Goal: Task Accomplishment & Management: Manage account settings

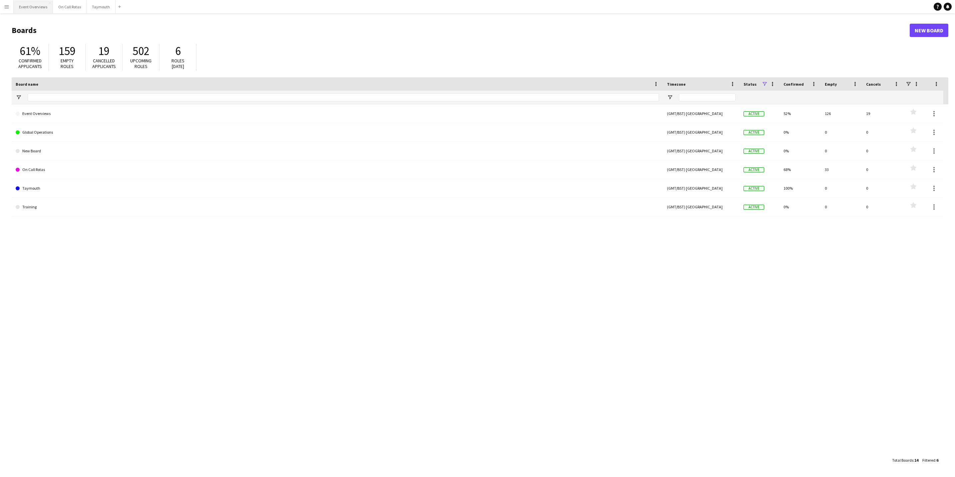
click at [35, 10] on button "Event Overviews Close" at bounding box center [33, 6] width 39 height 13
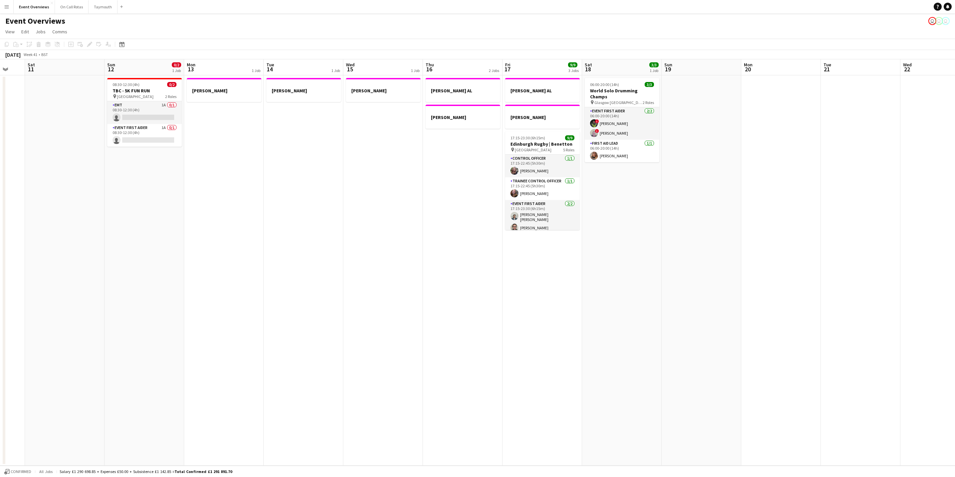
scroll to position [0, 229]
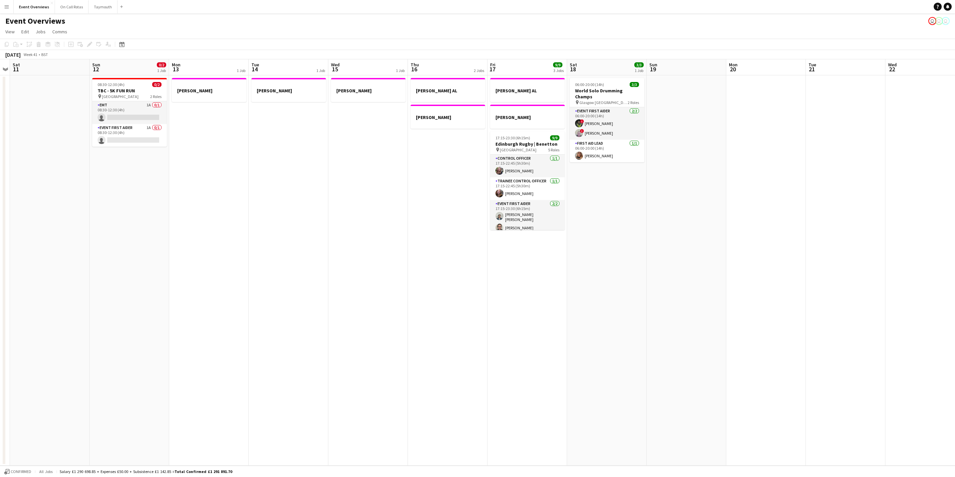
drag, startPoint x: 798, startPoint y: 326, endPoint x: 496, endPoint y: 301, distance: 303.5
click at [496, 301] on app-calendar-viewport "Wed 8 2/2 1 Job Thu 9 4/4 2 Jobs Fri 10 Sat 11 Sun 12 0/2 1 Job Mon 13 1 Job Tu…" at bounding box center [477, 262] width 955 height 406
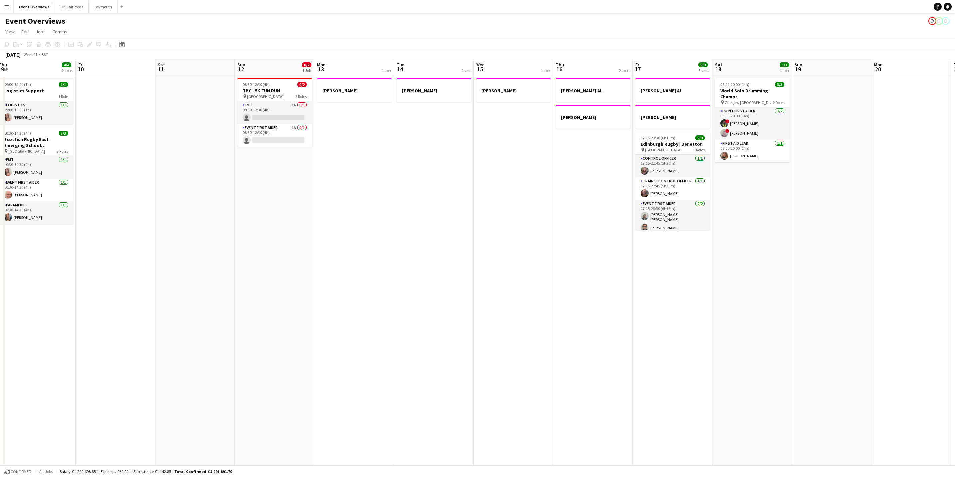
scroll to position [0, 154]
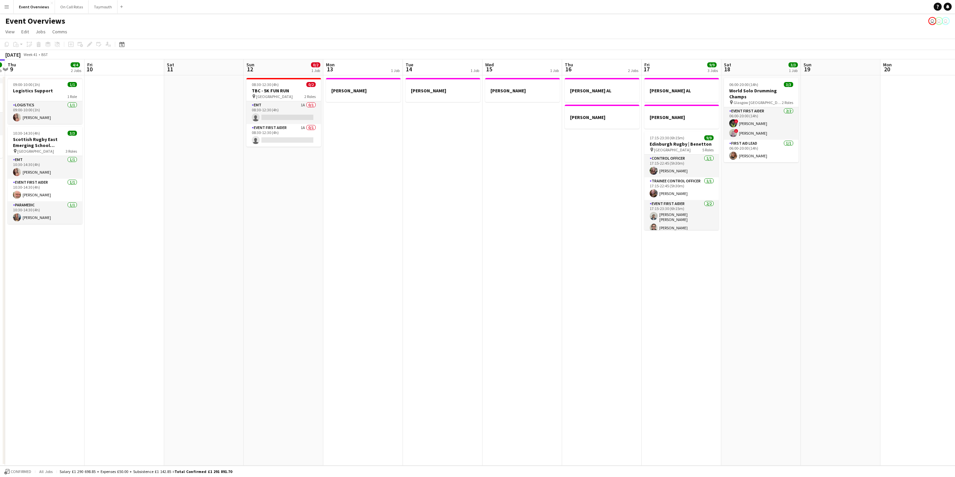
drag, startPoint x: 349, startPoint y: 210, endPoint x: 378, endPoint y: 209, distance: 29.0
click at [378, 209] on app-calendar-viewport "Tue 7 3/5 2 Jobs Wed 8 2/2 1 Job Thu 9 4/4 2 Jobs Fri 10 Sat 11 Sun 12 0/2 1 Jo…" at bounding box center [477, 262] width 955 height 406
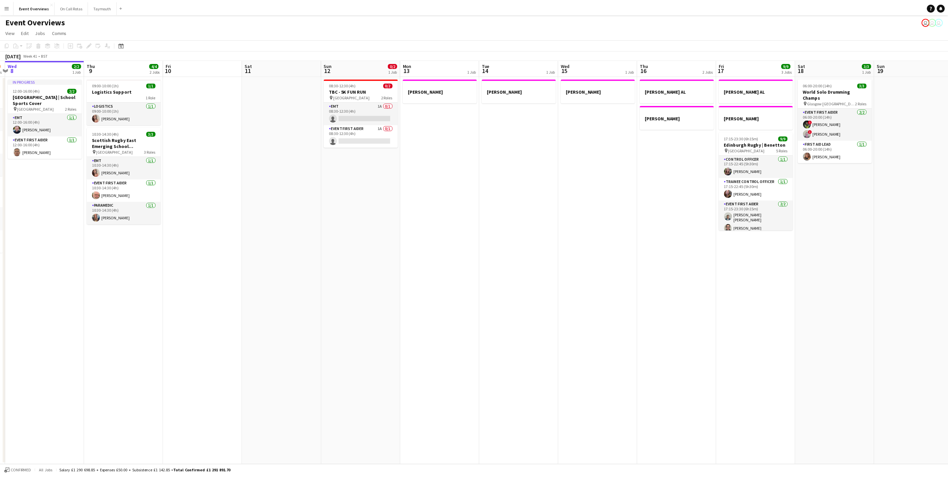
scroll to position [0, 202]
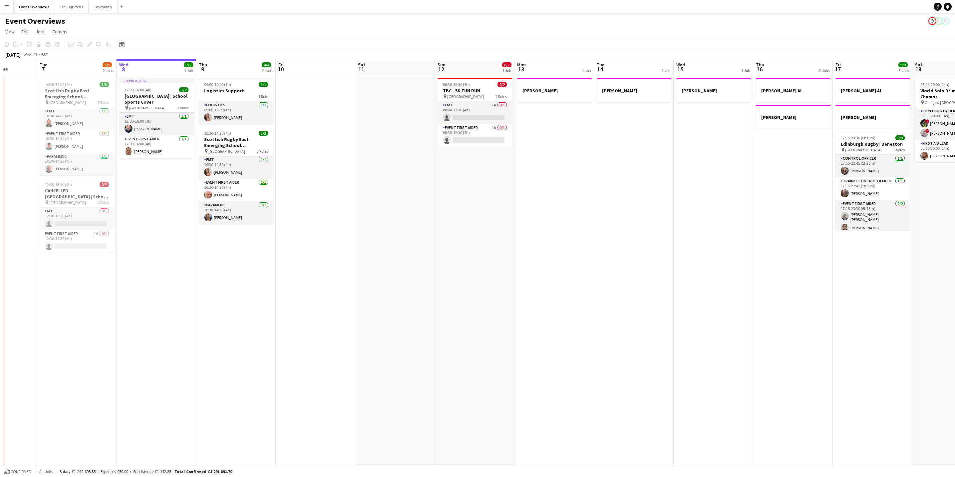
drag, startPoint x: 288, startPoint y: 348, endPoint x: 385, endPoint y: 337, distance: 97.5
click at [385, 337] on app-calendar-viewport "Sat 4 13/13 7 Jobs Sun 5 Mon 6 Tue 7 3/5 2 Jobs Wed 8 2/2 1 Job Thu 9 4/4 2 Job…" at bounding box center [477, 331] width 955 height 545
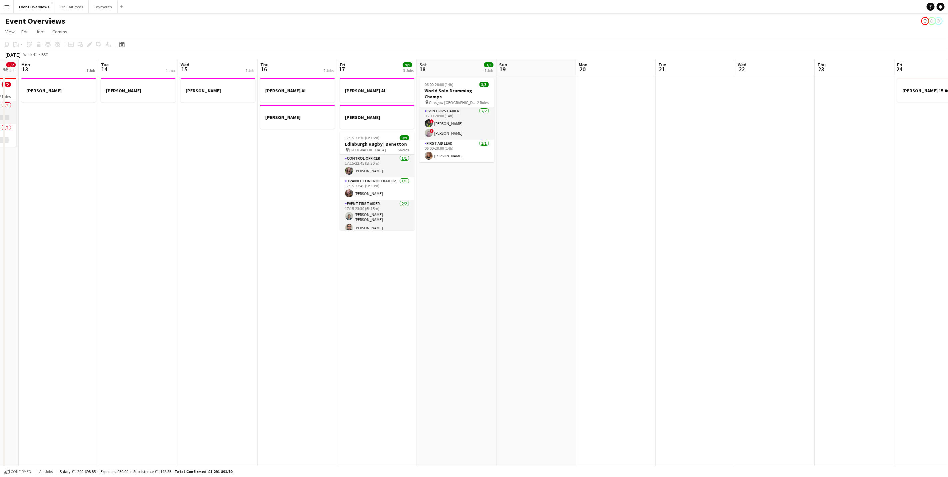
drag, startPoint x: 669, startPoint y: 335, endPoint x: 218, endPoint y: 342, distance: 451.0
click at [218, 342] on app-calendar-viewport "Fri 10 Sat 11 Sun 12 0/2 1 Job Mon 13 1 Job Tue 14 1 Job Wed 15 1 Job Thu 16 2 …" at bounding box center [474, 331] width 948 height 545
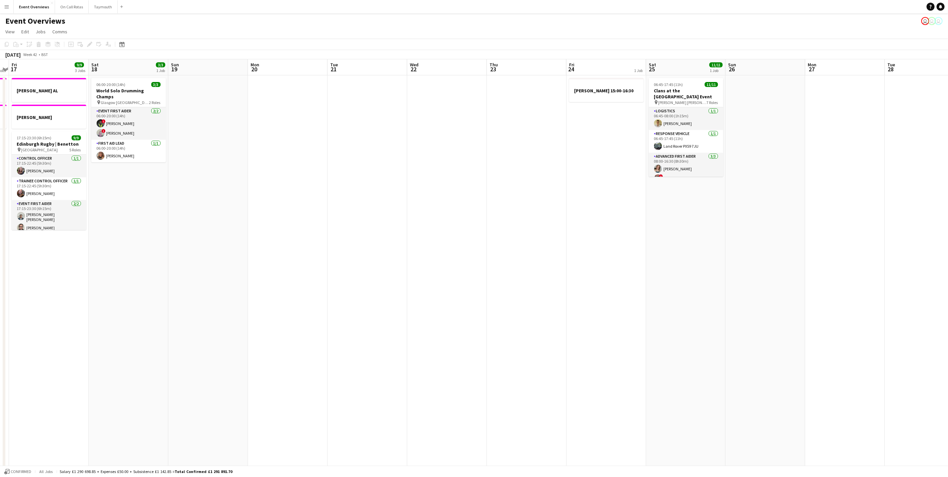
scroll to position [0, 221]
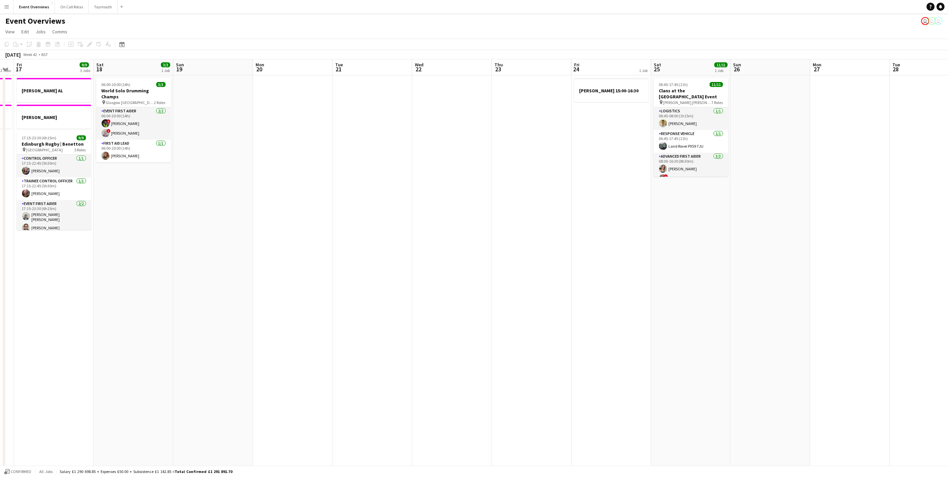
drag, startPoint x: 742, startPoint y: 336, endPoint x: 289, endPoint y: 332, distance: 452.7
click at [289, 332] on app-calendar-viewport "Tue 14 1 Job Wed 15 1 Job Thu 16 2 Jobs Fri 17 9/9 3 Jobs Sat 18 3/3 1 Job Sun …" at bounding box center [474, 331] width 948 height 545
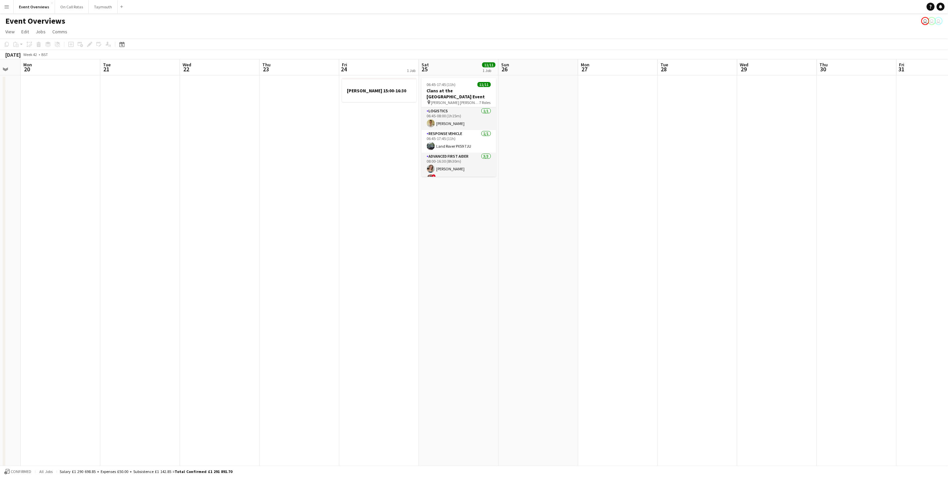
scroll to position [0, 219]
drag, startPoint x: 577, startPoint y: 276, endPoint x: 464, endPoint y: 296, distance: 114.7
click at [464, 296] on app-calendar-viewport "Fri 17 9/9 3 Jobs Sat 18 3/3 1 Job Sun 19 Mon 20 Tue 21 Wed 22 Thu 23 Fri 24 1 …" at bounding box center [474, 331] width 948 height 545
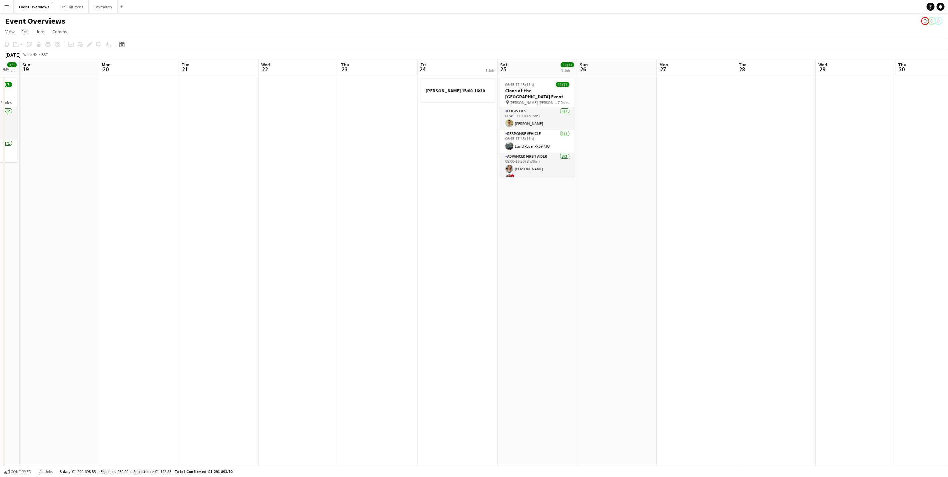
scroll to position [0, 160]
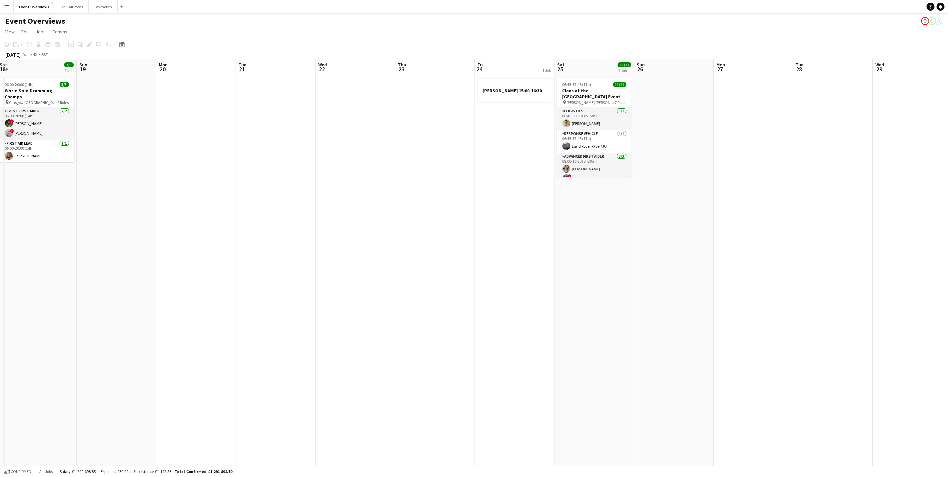
drag, startPoint x: 436, startPoint y: 238, endPoint x: 724, endPoint y: 233, distance: 287.8
click at [726, 233] on app-calendar-viewport "Thu 16 2 Jobs Fri 17 9/9 3 Jobs Sat 18 3/3 1 Job Sun 19 Mon 20 Tue 21 Wed 22 Th…" at bounding box center [474, 336] width 948 height 554
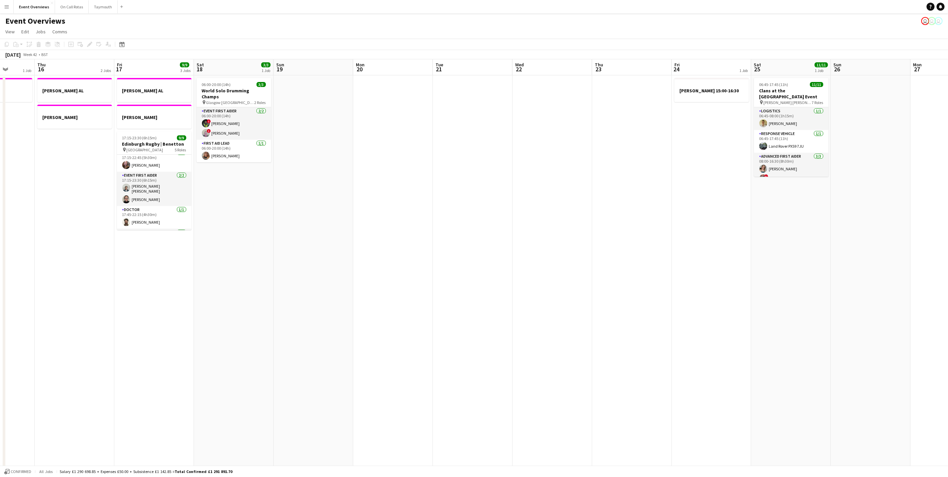
scroll to position [0, 191]
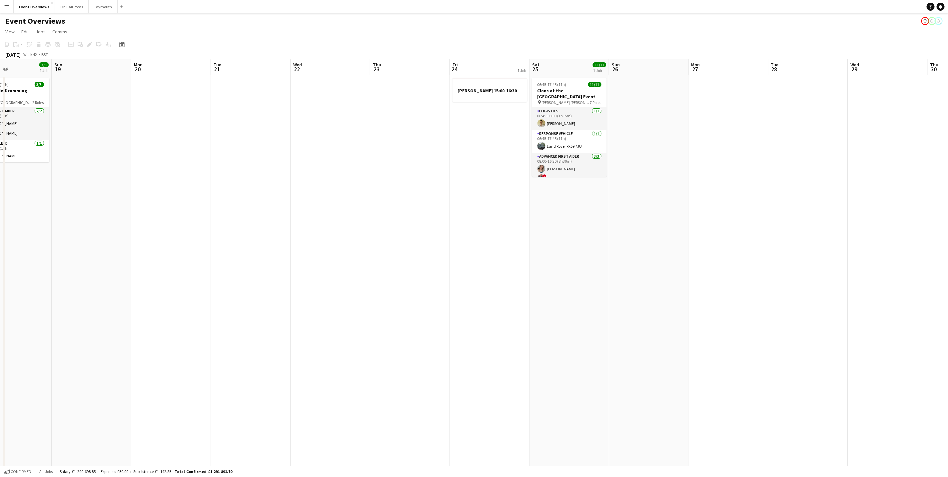
drag, startPoint x: 645, startPoint y: 318, endPoint x: 57, endPoint y: 277, distance: 589.0
click at [57, 277] on app-calendar-viewport "Wed 15 1 Job Thu 16 2 Jobs Fri 17 9/9 3 Jobs Sat 18 3/3 1 Job Sun 19 Mon 20 Tue…" at bounding box center [474, 336] width 948 height 554
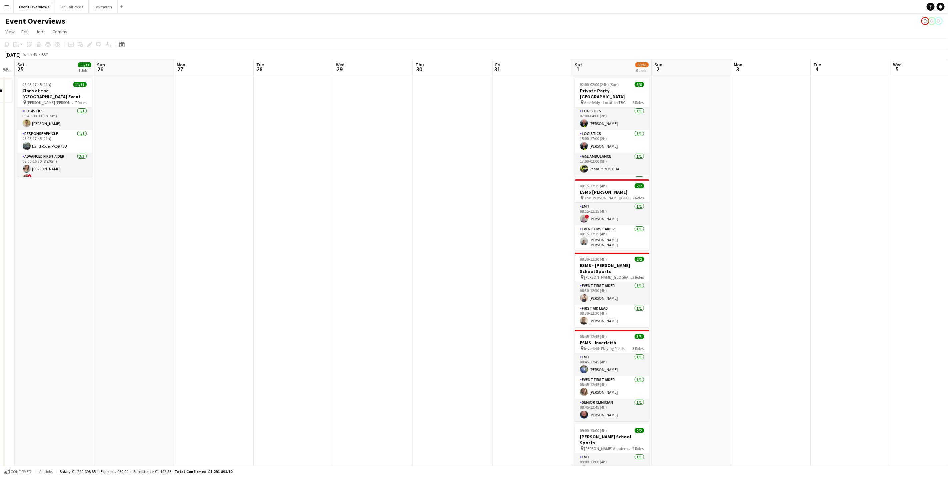
drag, startPoint x: 624, startPoint y: 307, endPoint x: 128, endPoint y: 288, distance: 496.3
click at [117, 292] on app-calendar-viewport "Wed 22 Thu 23 Fri 24 1 Job Sat 25 11/11 1 Job Sun 26 Mon 27 Tue 28 Wed 29 Thu 3…" at bounding box center [474, 336] width 948 height 554
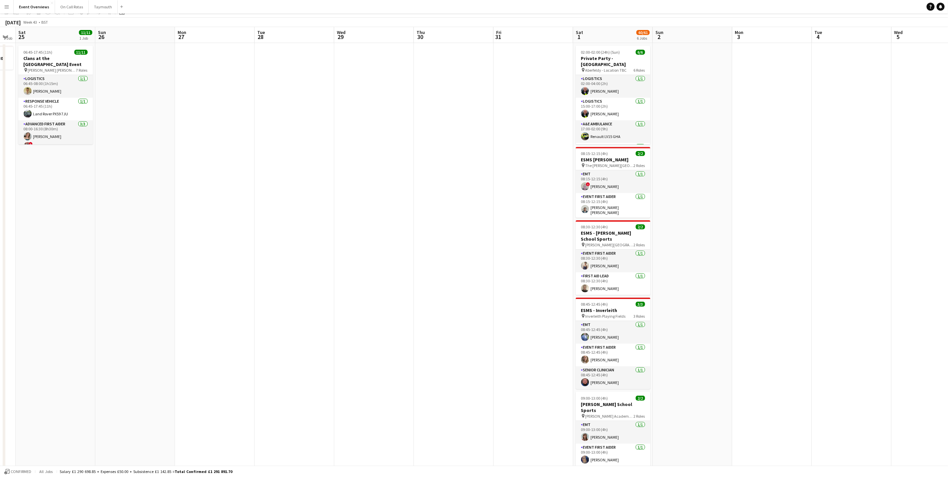
scroll to position [0, 0]
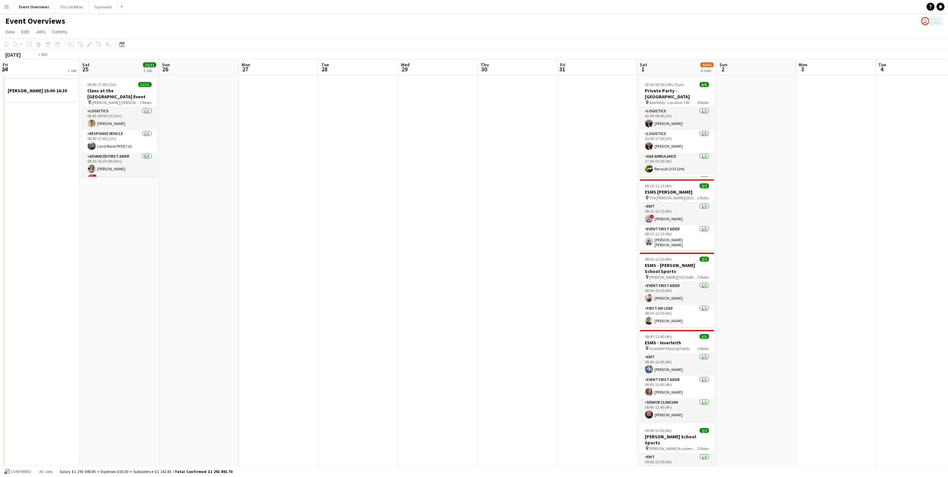
drag, startPoint x: 235, startPoint y: 257, endPoint x: 568, endPoint y: 232, distance: 333.7
click at [568, 232] on app-calendar-viewport "Wed 22 Thu 23 Fri 24 1 Job Sat 25 11/11 1 Job Sun 26 Mon 27 Tue 28 Wed 29 Thu 3…" at bounding box center [474, 336] width 948 height 554
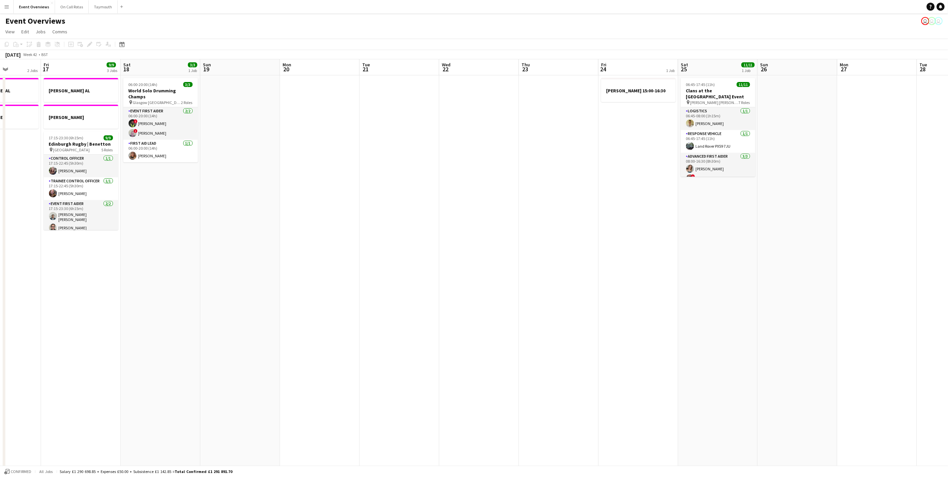
drag, startPoint x: 260, startPoint y: 265, endPoint x: 540, endPoint y: 251, distance: 279.8
click at [540, 251] on app-calendar-viewport "Tue 14 1 Job Wed 15 1 Job Thu 16 2 Jobs Fri 17 9/9 3 Jobs Sat 18 3/3 1 Job Sun …" at bounding box center [474, 336] width 948 height 554
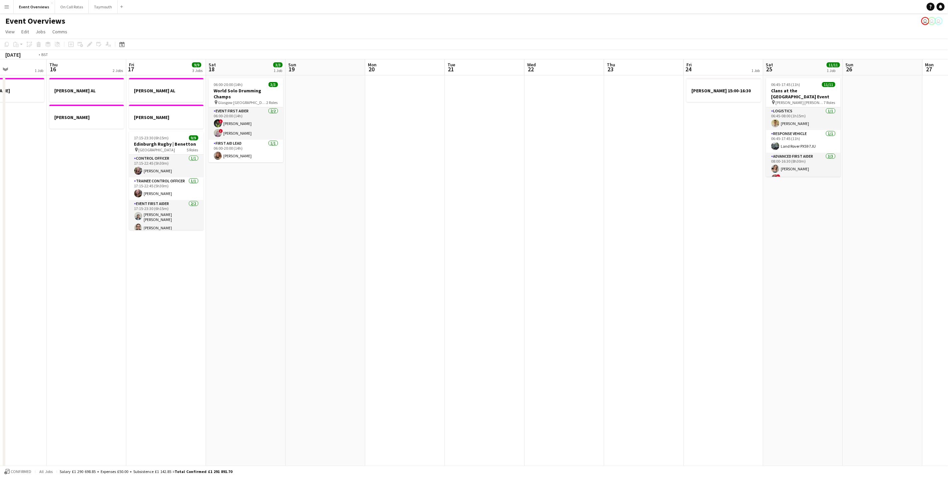
drag, startPoint x: 284, startPoint y: 259, endPoint x: 676, endPoint y: 274, distance: 392.7
click at [676, 274] on app-calendar-viewport "Mon 13 1 Job Tue 14 1 Job Wed 15 1 Job Thu 16 2 Jobs Fri 17 9/9 3 Jobs Sat 18 3…" at bounding box center [474, 336] width 948 height 554
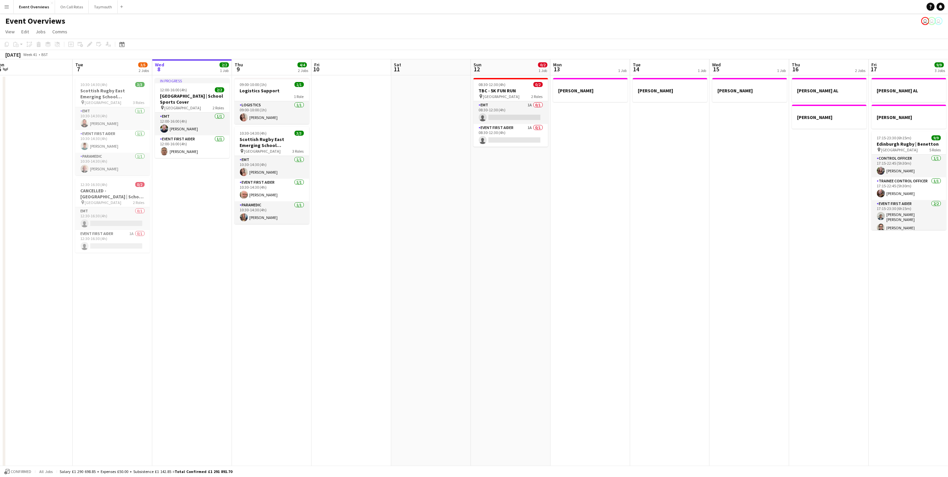
scroll to position [0, 226]
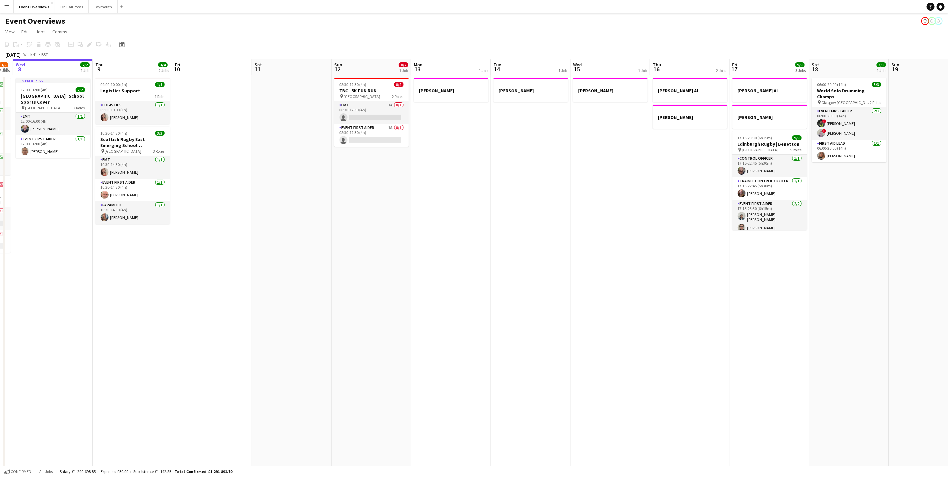
drag, startPoint x: 413, startPoint y: 251, endPoint x: 491, endPoint y: 197, distance: 94.6
click at [491, 197] on app-calendar-viewport "Sun 5 Mon 6 Tue 7 3/5 2 Jobs Wed 8 2/2 1 Job Thu 9 4/4 2 Jobs Fri 10 Sat 11 Sun…" at bounding box center [474, 336] width 948 height 554
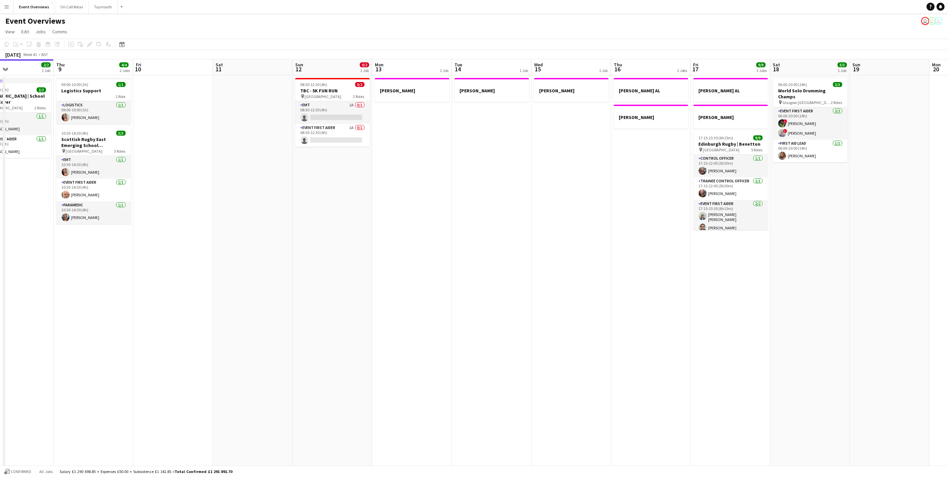
scroll to position [0, 190]
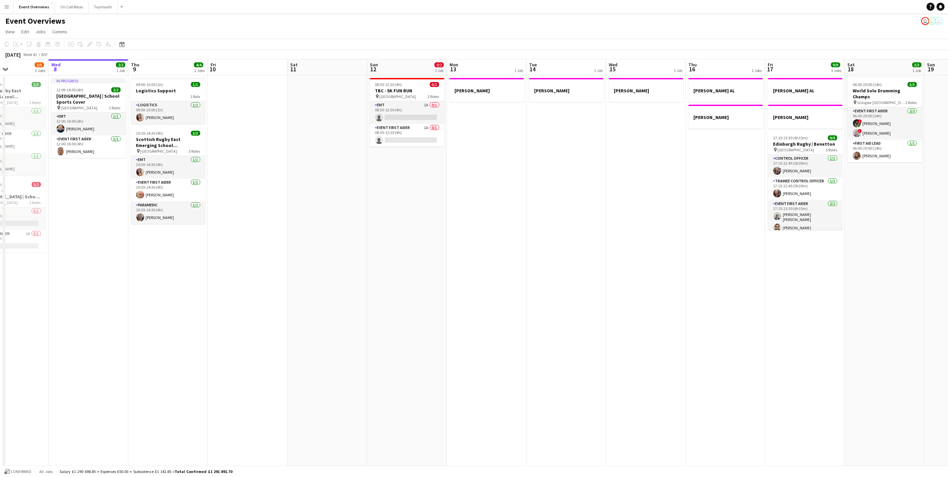
drag, startPoint x: 603, startPoint y: 241, endPoint x: 484, endPoint y: 269, distance: 122.2
click at [484, 269] on app-calendar-viewport "Sun 5 Mon 6 Tue 7 3/5 2 Jobs Wed 8 2/2 1 Job Thu 9 4/4 2 Jobs Fri 10 Sat 11 Sun…" at bounding box center [474, 336] width 948 height 554
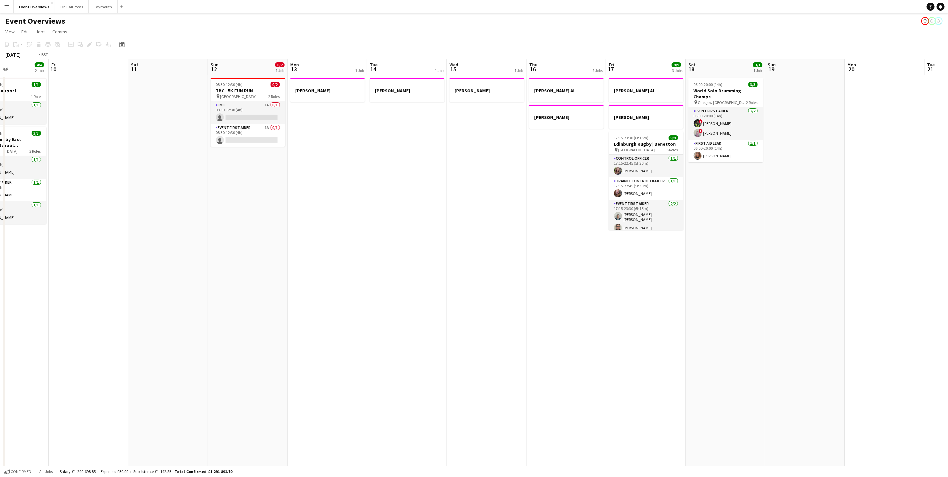
scroll to position [0, 207]
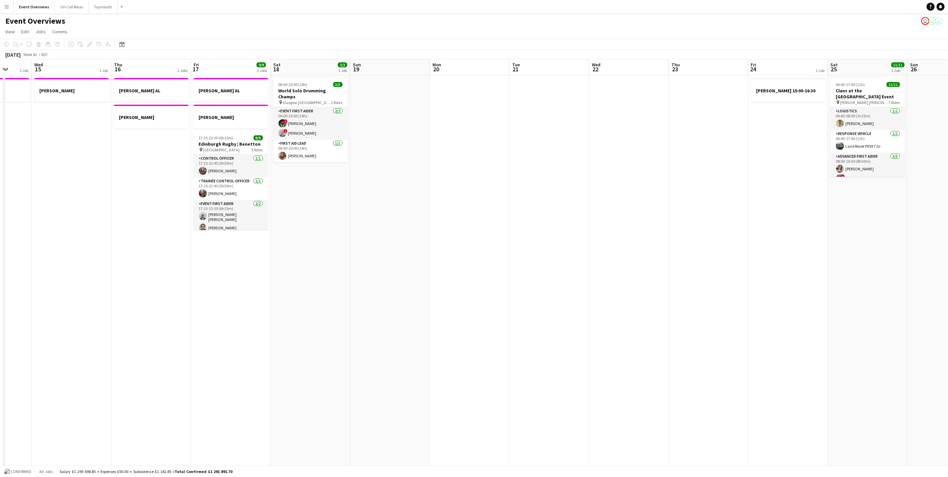
drag, startPoint x: 885, startPoint y: 312, endPoint x: 473, endPoint y: 290, distance: 412.3
click at [473, 290] on app-calendar-viewport "Sun 12 0/2 1 Job Mon 13 1 Job Tue 14 1 Job Wed 15 1 Job Thu 16 2 Jobs Fri 17 9/…" at bounding box center [474, 336] width 948 height 554
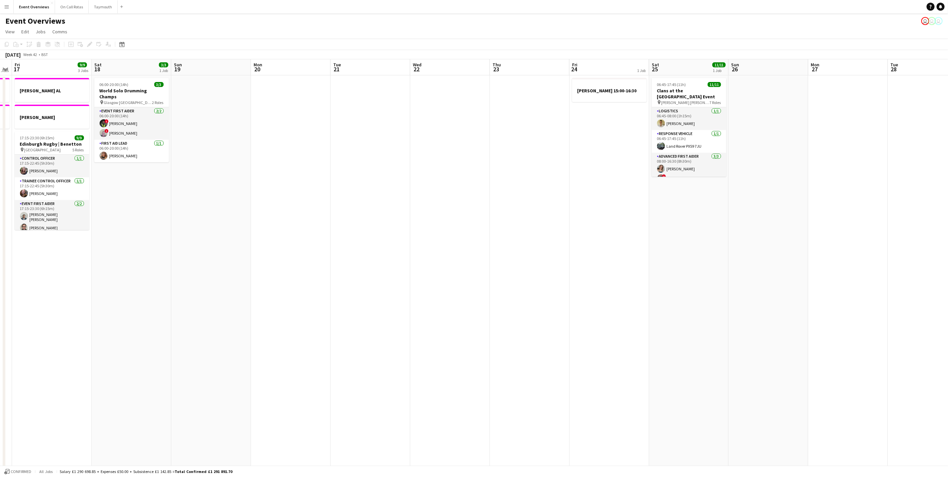
scroll to position [0, 208]
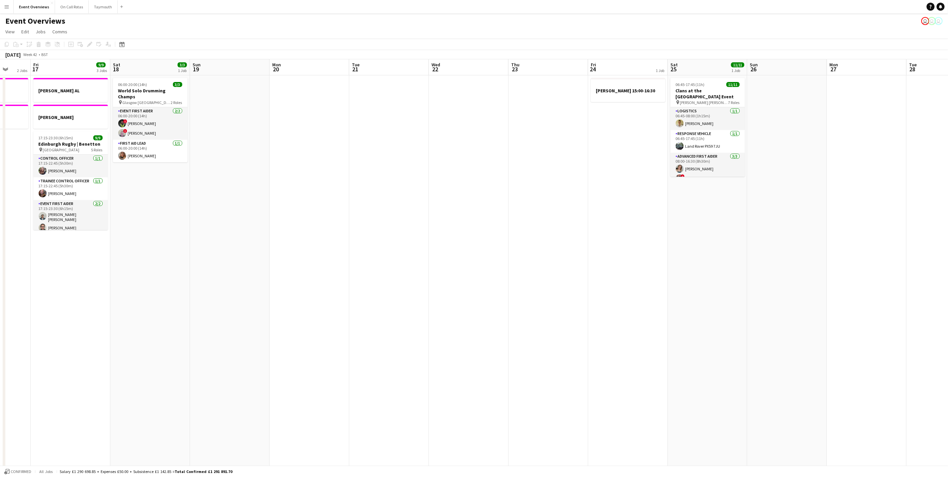
drag, startPoint x: 387, startPoint y: 243, endPoint x: 227, endPoint y: 261, distance: 161.3
click at [227, 261] on app-calendar-viewport "Tue 14 1 Job Wed 15 1 Job Thu 16 2 Jobs Fri 17 9/9 3 Jobs Sat 18 3/3 1 Job Sun …" at bounding box center [474, 336] width 948 height 554
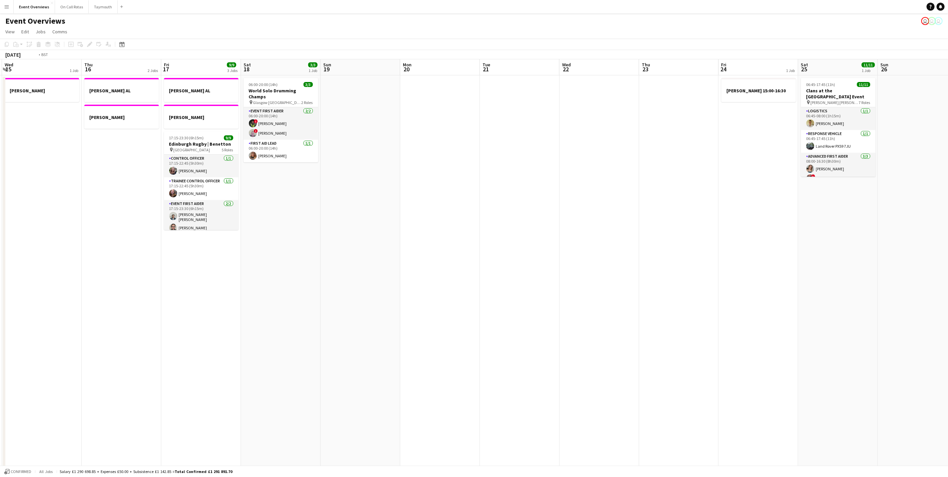
scroll to position [0, 202]
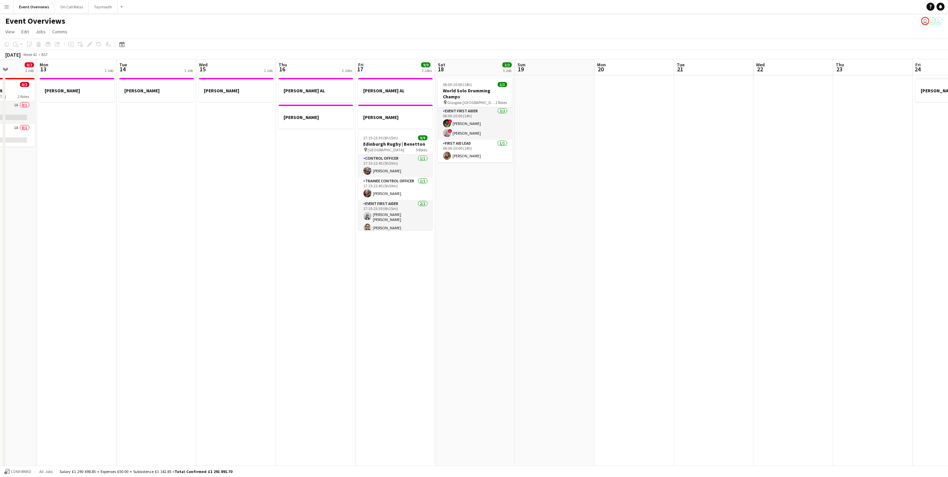
drag, startPoint x: 136, startPoint y: 260, endPoint x: 461, endPoint y: 225, distance: 326.6
click at [461, 225] on app-calendar-viewport "Fri 10 Sat 11 Sun 12 0/2 1 Job Mon 13 1 Job Tue 14 1 Job Wed 15 1 Job Thu 16 2 …" at bounding box center [474, 336] width 948 height 554
click at [473, 123] on app-card-role "Event First Aider 2/2 06:00-20:00 (14h) ! Mitchell Gavin ! alex Clark" at bounding box center [475, 123] width 75 height 32
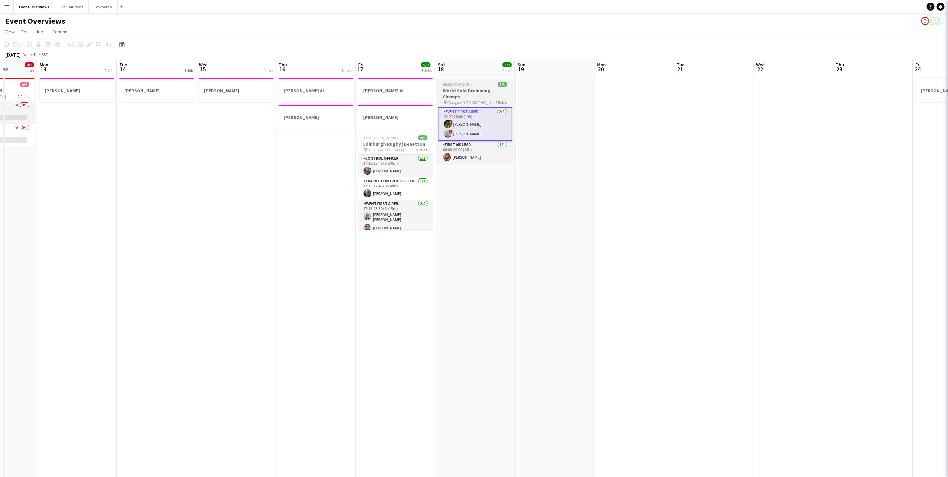
click at [466, 92] on h3 "World Solo Drumming Champs" at bounding box center [475, 94] width 75 height 12
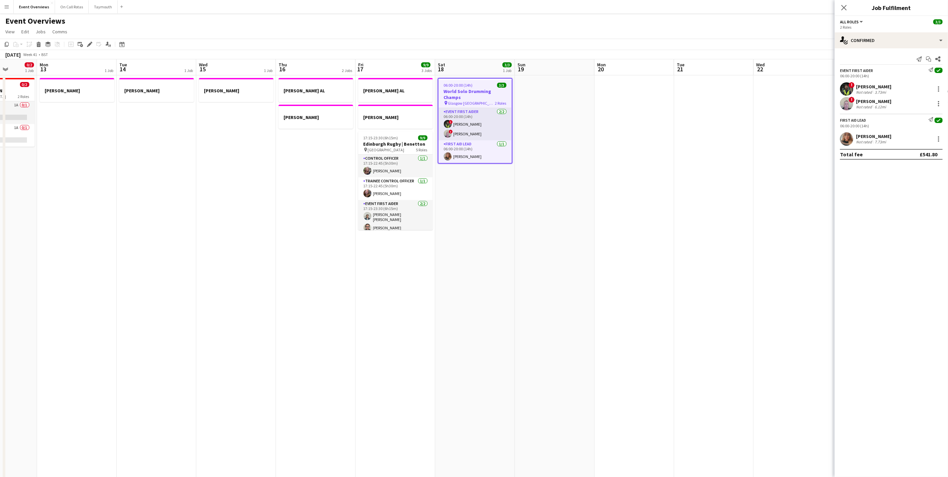
click at [859, 31] on app-options-switcher "All roles All roles Event First Aider First Aid Lead 3/3 2 Roles" at bounding box center [890, 24] width 113 height 16
click at [866, 50] on div "Send notification Start chat Share Event First Aider Send notification check 06…" at bounding box center [890, 106] width 113 height 116
click at [874, 39] on div "single-neutral-actions-check-2 Confirmed" at bounding box center [890, 40] width 113 height 16
click at [923, 73] on div "pen-write Job Details" at bounding box center [913, 69] width 66 height 13
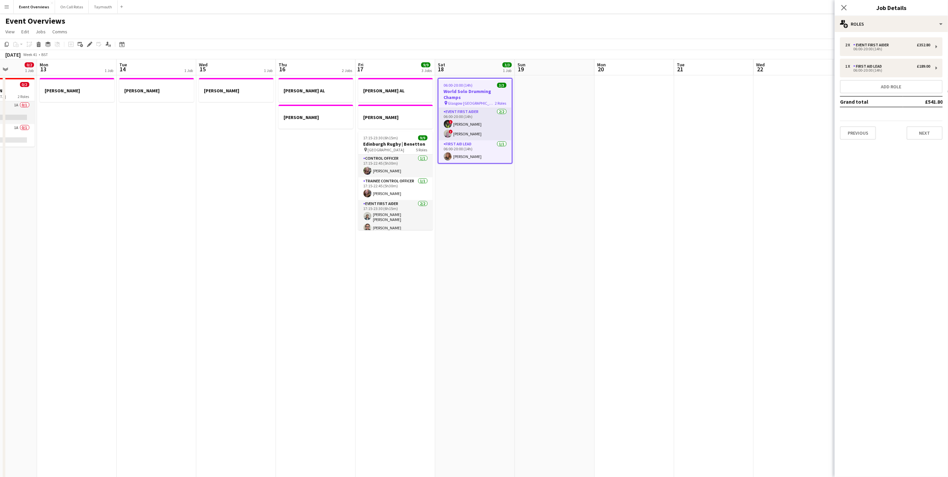
click at [900, 15] on div "Close pop-in Job Details" at bounding box center [890, 8] width 113 height 16
click at [900, 24] on div "multiple-users-add Roles" at bounding box center [890, 24] width 113 height 16
click at [916, 66] on div "ads-window Job Ad" at bounding box center [913, 65] width 66 height 13
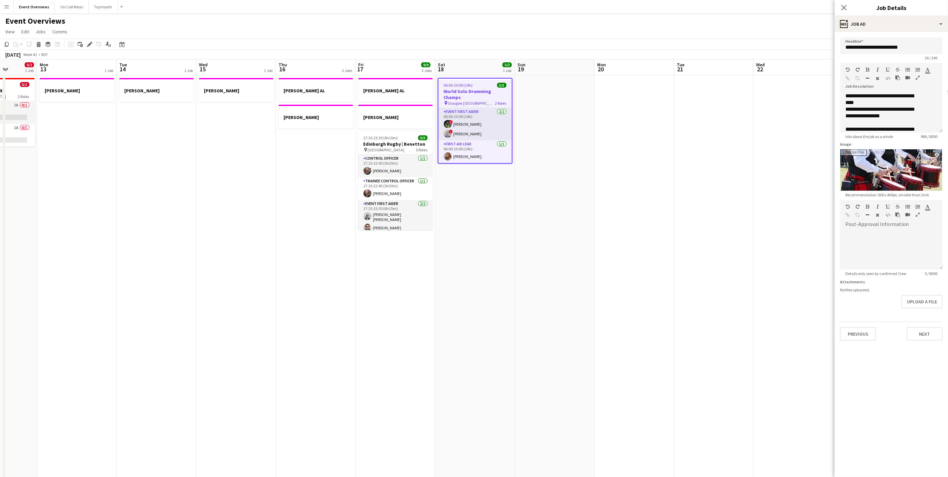
scroll to position [89, 0]
click at [846, 6] on icon at bounding box center [843, 7] width 6 height 6
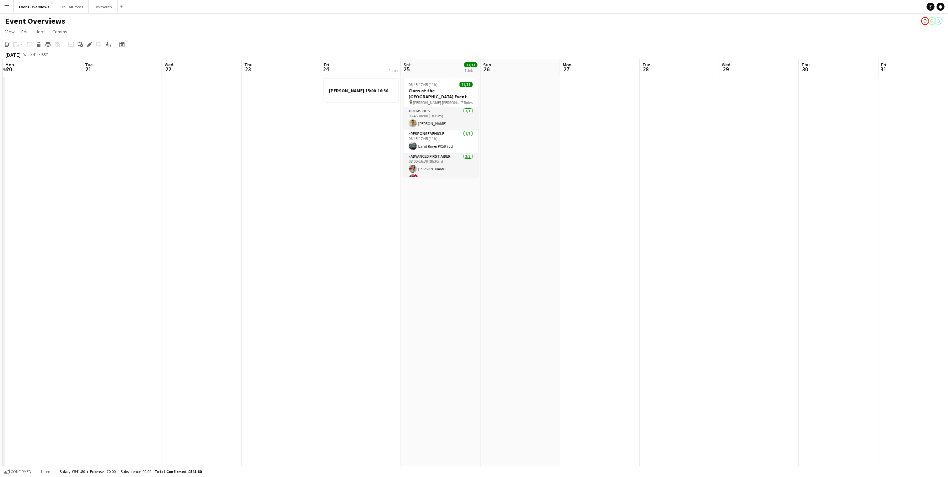
drag, startPoint x: 711, startPoint y: 229, endPoint x: 120, endPoint y: 239, distance: 591.6
click at [120, 239] on app-calendar-viewport "Fri 17 9/9 3 Jobs Sat 18 3/3 1 Job Sun 19 Mon 20 Tue 21 Wed 22 Thu 23 Fri 24 1 …" at bounding box center [474, 336] width 948 height 554
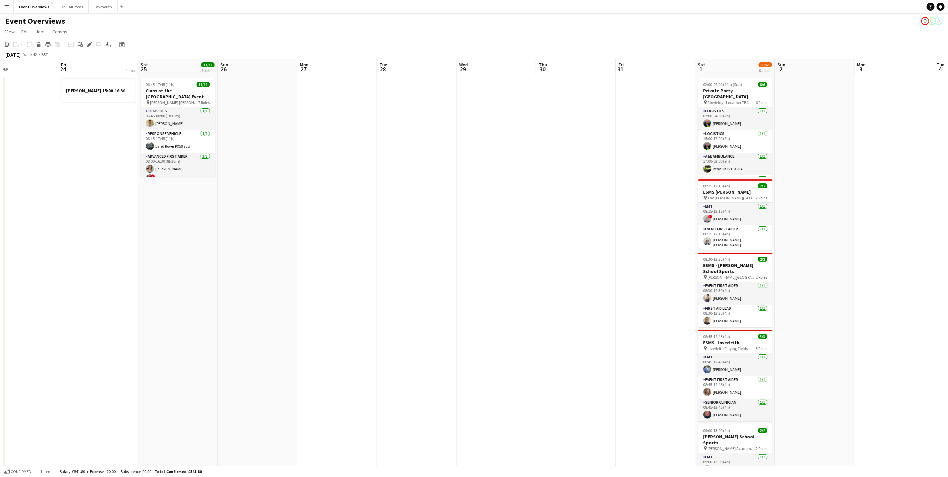
scroll to position [0, 248]
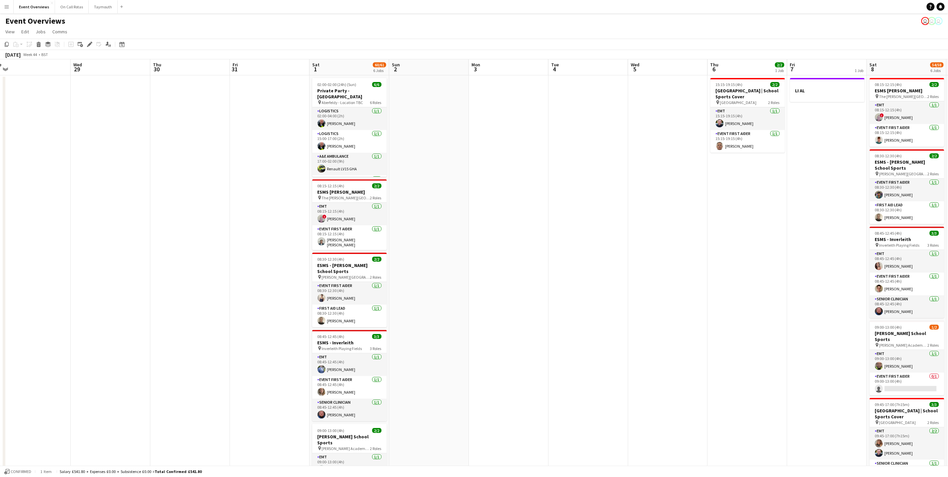
drag, startPoint x: 751, startPoint y: 256, endPoint x: 103, endPoint y: 247, distance: 648.5
click at [103, 247] on app-calendar-viewport "Sat 25 11/11 1 Job Sun 26 Mon 27 Tue 28 Wed 29 Thu 30 Fri 31 Sat 1 60/61 6 Jobs…" at bounding box center [474, 336] width 948 height 554
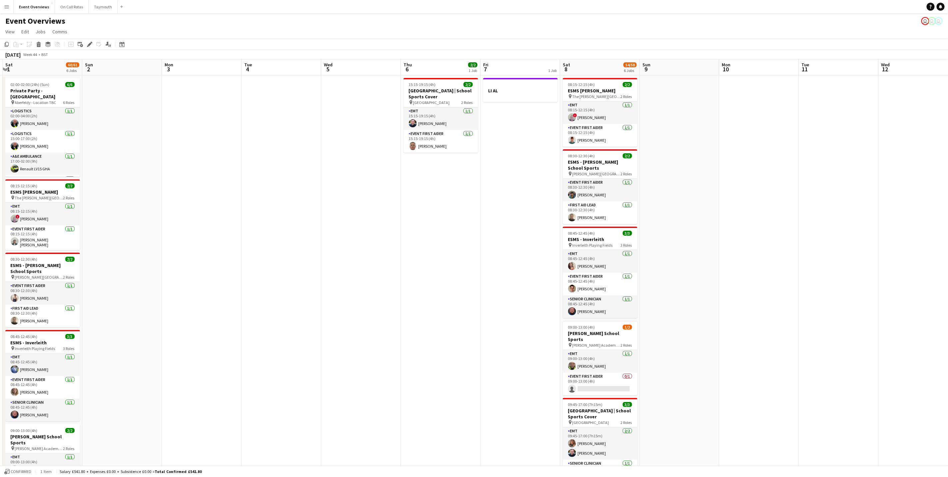
scroll to position [0, 259]
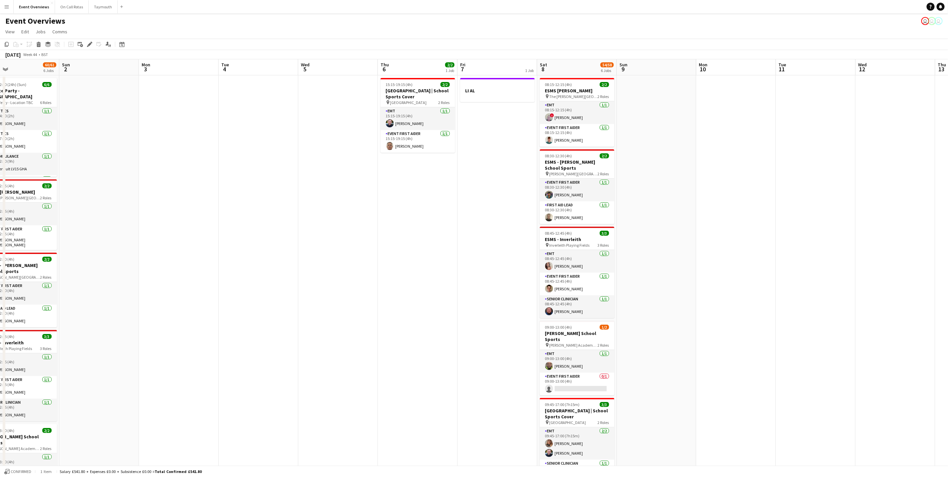
drag, startPoint x: 788, startPoint y: 371, endPoint x: 473, endPoint y: 390, distance: 315.7
click at [473, 390] on app-calendar-viewport "Wed 29 Thu 30 Fri 31 Sat 1 60/61 6 Jobs Sun 2 Mon 3 Tue 4 Wed 5 Thu 6 2/2 1 Job…" at bounding box center [474, 336] width 948 height 554
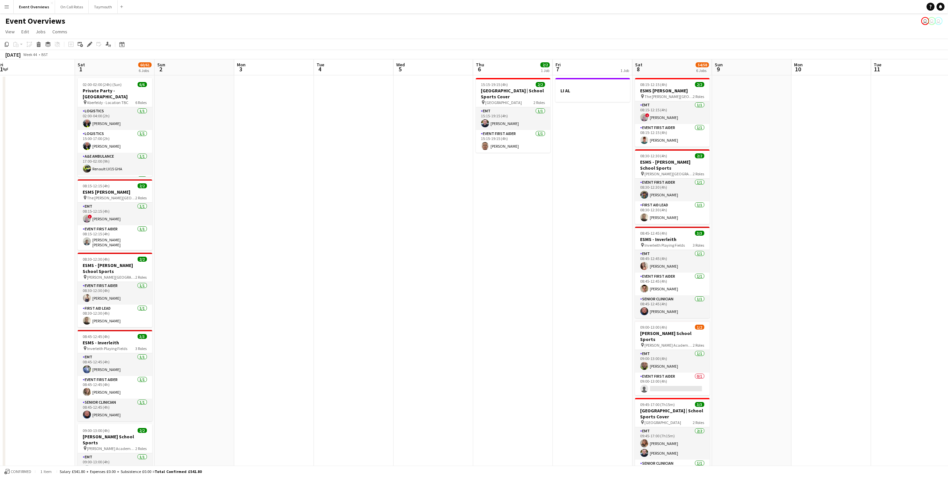
scroll to position [0, 231]
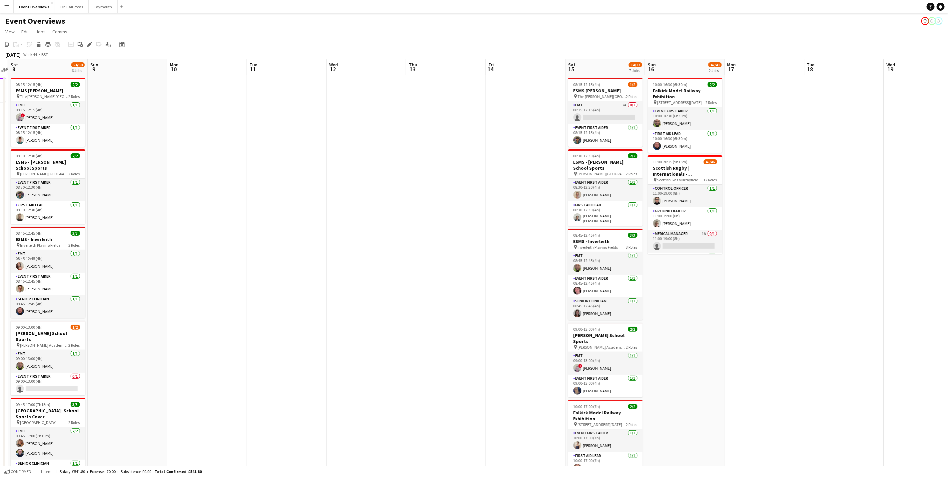
drag, startPoint x: 822, startPoint y: 331, endPoint x: 296, endPoint y: 389, distance: 529.1
click at [296, 389] on app-calendar-viewport "Wed 5 Thu 6 2/2 1 Job Fri 7 1 Job Sat 8 54/58 6 Jobs Sun 9 Mon 10 Tue 11 Wed 12…" at bounding box center [474, 361] width 948 height 604
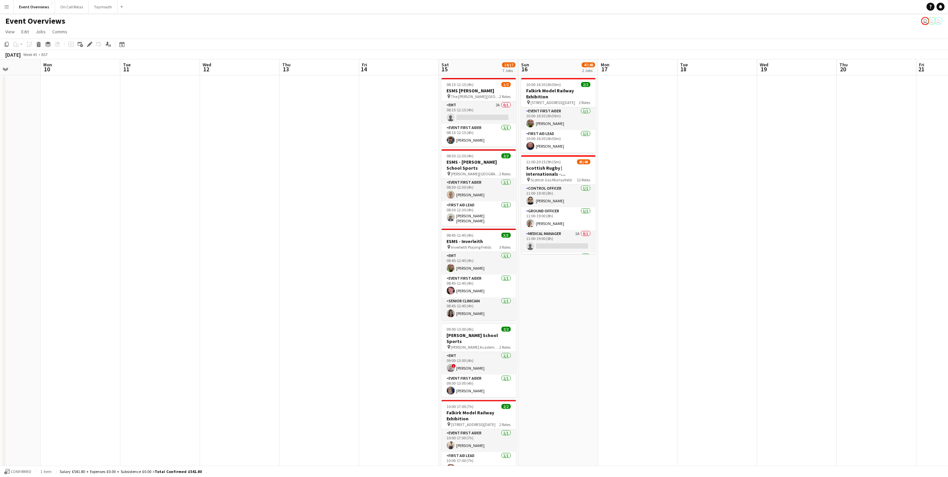
drag, startPoint x: 468, startPoint y: 368, endPoint x: 421, endPoint y: 381, distance: 48.7
click at [421, 381] on app-calendar-viewport "Thu 6 2/2 1 Job Fri 7 1 Job Sat 8 54/58 6 Jobs Sun 9 Mon 10 Tue 11 Wed 12 Thu 1…" at bounding box center [474, 361] width 948 height 604
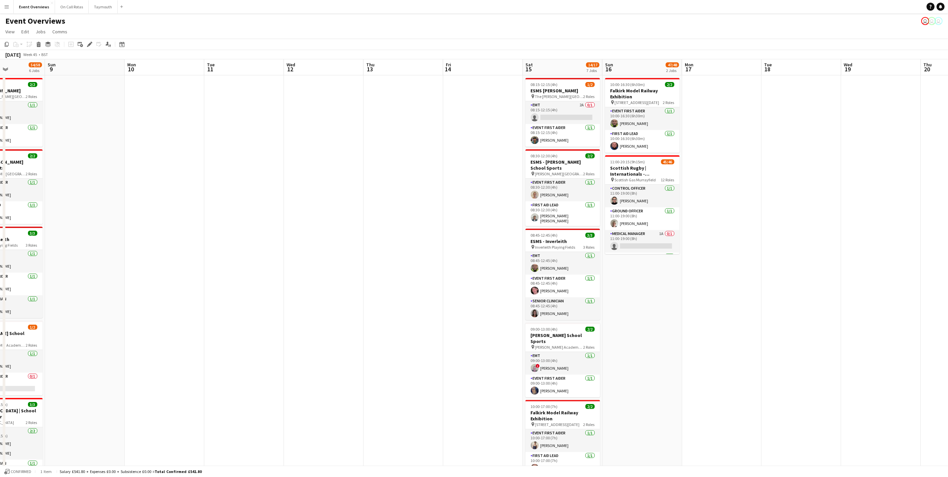
scroll to position [0, 228]
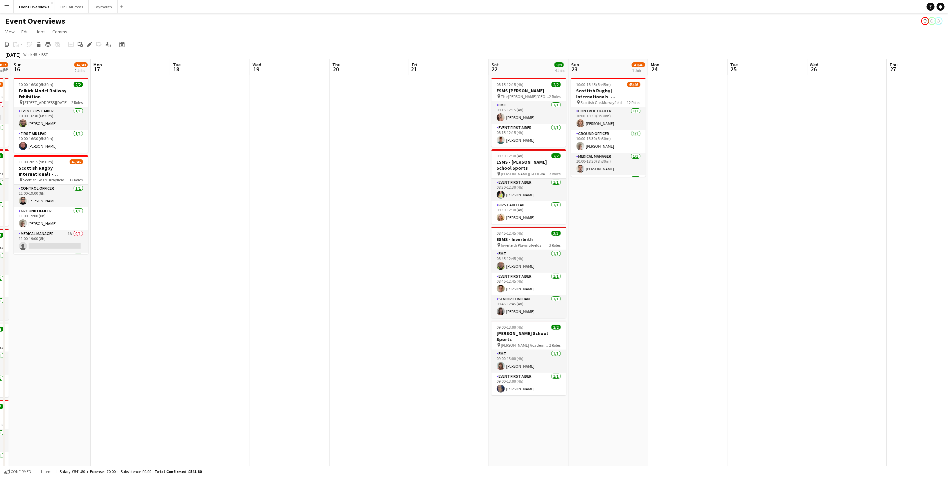
drag, startPoint x: 773, startPoint y: 346, endPoint x: 239, endPoint y: 385, distance: 535.7
click at [239, 385] on app-calendar-viewport "Thu 13 Fri 14 Sat 15 14/17 7 Jobs Sun 16 47/48 2 Jobs Mon 17 Tue 18 Wed 19 Thu …" at bounding box center [474, 361] width 948 height 604
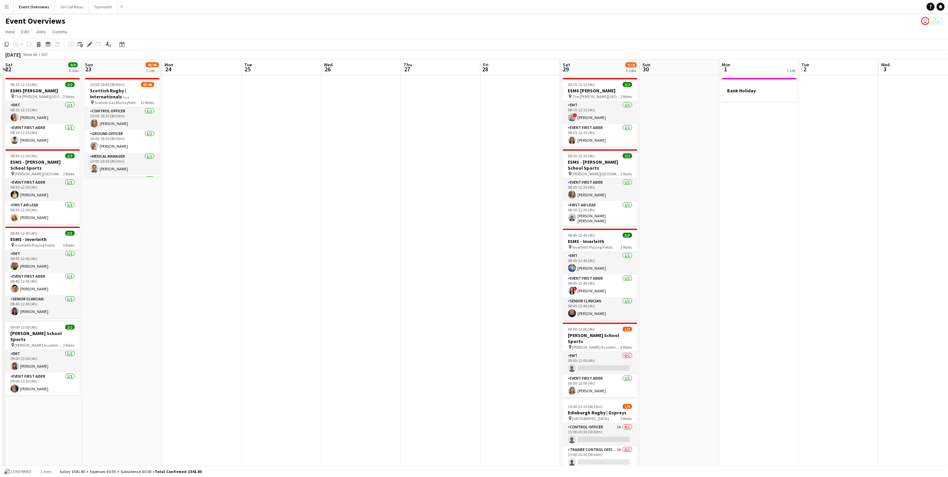
scroll to position [0, 238]
drag, startPoint x: 834, startPoint y: 307, endPoint x: 346, endPoint y: 343, distance: 489.6
click at [346, 343] on app-calendar-viewport "Wed 19 Thu 20 Fri 21 Sat 22 9/9 4 Jobs Sun 23 43/46 1 Job Mon 24 Tue 25 Wed 26 …" at bounding box center [474, 361] width 948 height 604
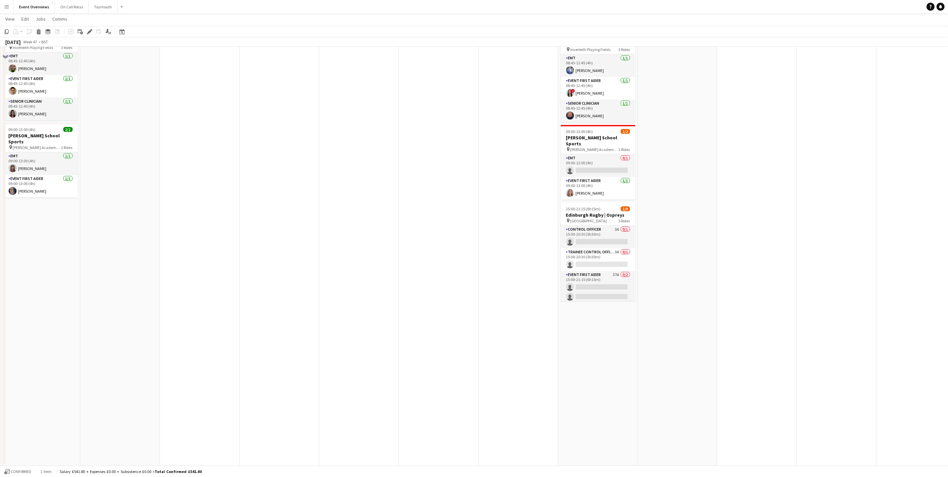
scroll to position [0, 0]
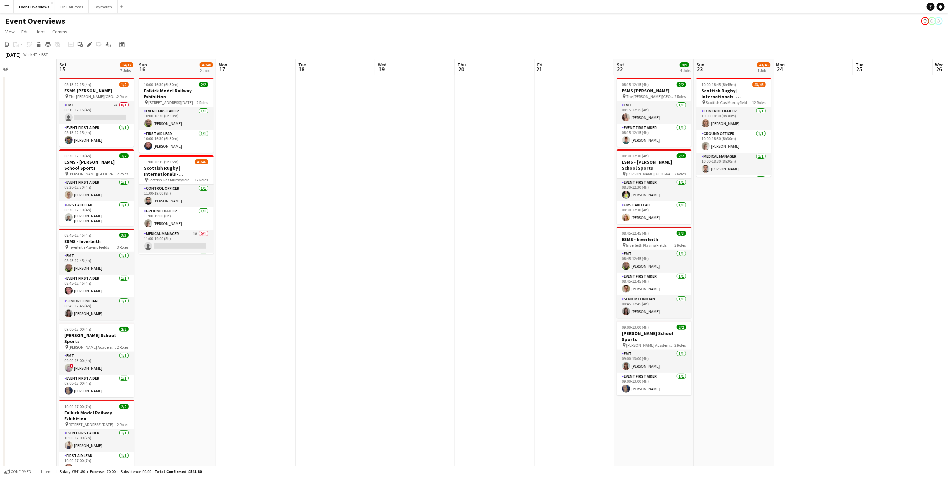
drag, startPoint x: 107, startPoint y: 338, endPoint x: 746, endPoint y: 231, distance: 647.7
click at [751, 228] on app-calendar-viewport "Fri 14 Sat 15 14/17 7 Jobs Sun 16 47/48 2 Jobs Mon 17 Tue 18 Wed 19 Thu 20 Fri …" at bounding box center [474, 361] width 948 height 604
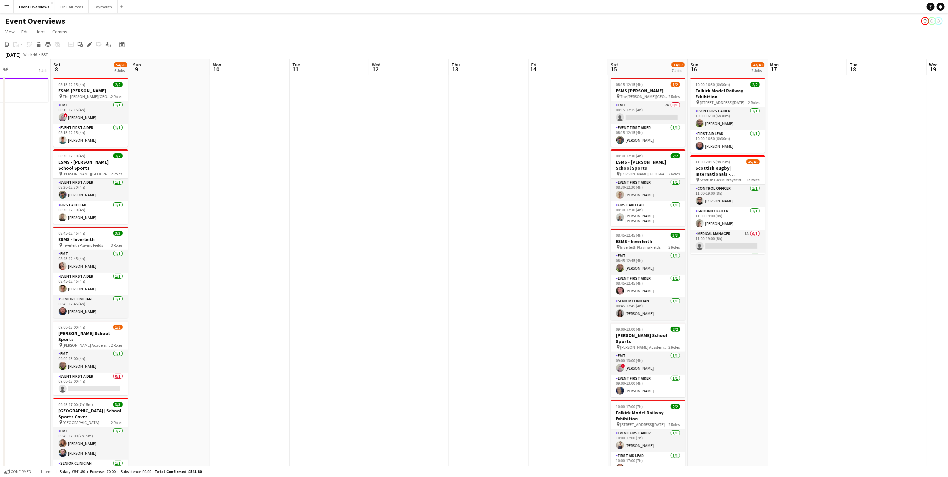
drag, startPoint x: 706, startPoint y: 191, endPoint x: 543, endPoint y: 243, distance: 171.4
click at [706, 191] on app-calendar-viewport "Fri 7 1 Job Sat 8 54/58 6 Jobs Sun 9 Mon 10 Tue 11 Wed 12 Thu 13 Fri 14 Sat 15 …" at bounding box center [474, 361] width 948 height 604
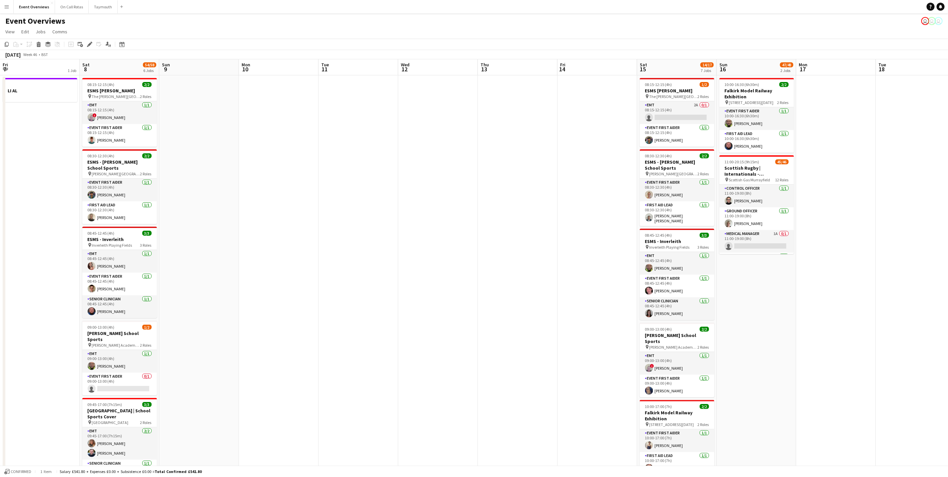
drag, startPoint x: 232, startPoint y: 238, endPoint x: 732, endPoint y: 169, distance: 505.3
click at [734, 167] on app-calendar-viewport "Wed 5 Thu 6 2/2 1 Job Fri 7 1 Job Sat 8 54/58 6 Jobs Sun 9 Mon 10 Tue 11 Wed 12…" at bounding box center [474, 361] width 948 height 604
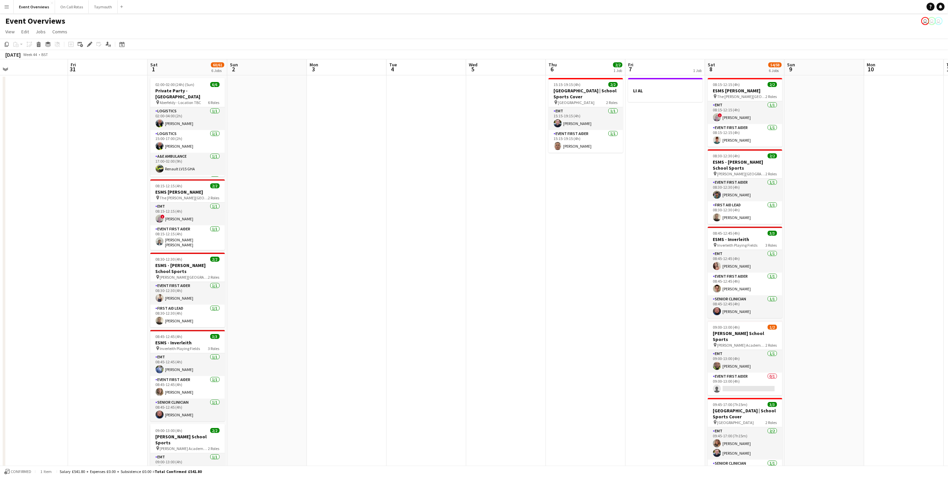
scroll to position [0, 137]
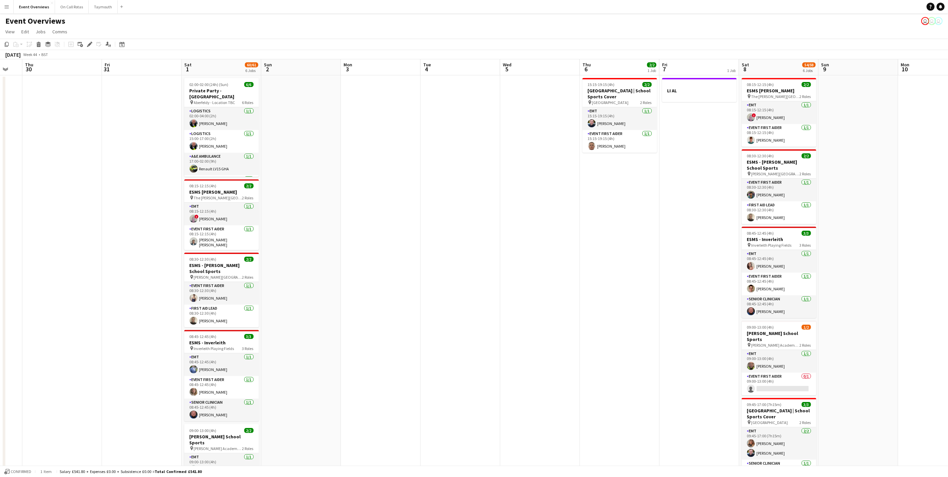
drag, startPoint x: 281, startPoint y: 240, endPoint x: 400, endPoint y: 221, distance: 120.7
click at [400, 221] on app-calendar-viewport "Tue 28 Wed 29 Thu 30 Fri 31 Sat 1 60/61 6 Jobs Sun 2 Mon 3 Tue 4 Wed 5 Thu 6 2/…" at bounding box center [474, 361] width 948 height 604
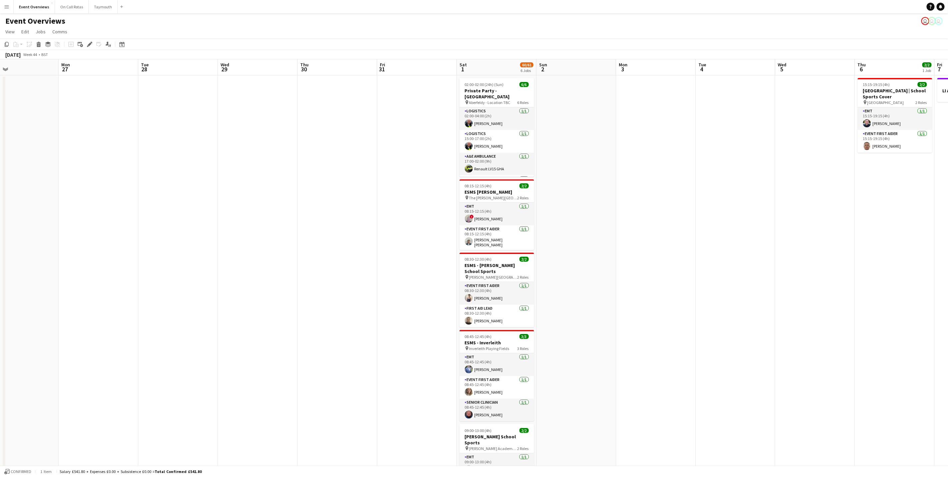
drag, startPoint x: 756, startPoint y: 212, endPoint x: 782, endPoint y: 207, distance: 25.7
click at [782, 207] on app-calendar-viewport "Fri 24 1 Job Sat 25 11/11 1 Job Sun 26 Mon 27 Tue 28 Wed 29 Thu 30 Fri 31 Sat 1…" at bounding box center [474, 361] width 948 height 604
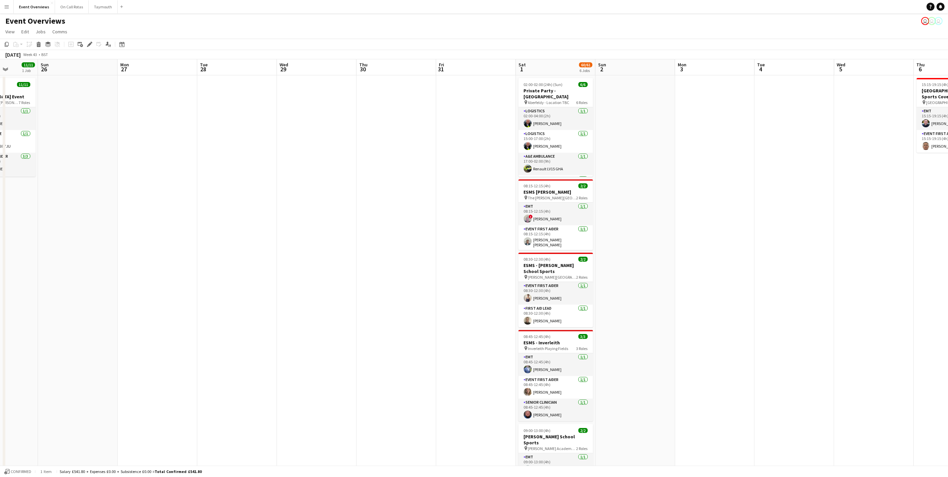
drag, startPoint x: 763, startPoint y: 211, endPoint x: 186, endPoint y: 102, distance: 587.8
click at [186, 102] on app-calendar-viewport "Thu 23 Fri 24 1 Job Sat 25 11/11 1 Job Sun 26 Mon 27 Tue 28 Wed 29 Thu 30 Fri 3…" at bounding box center [474, 361] width 948 height 604
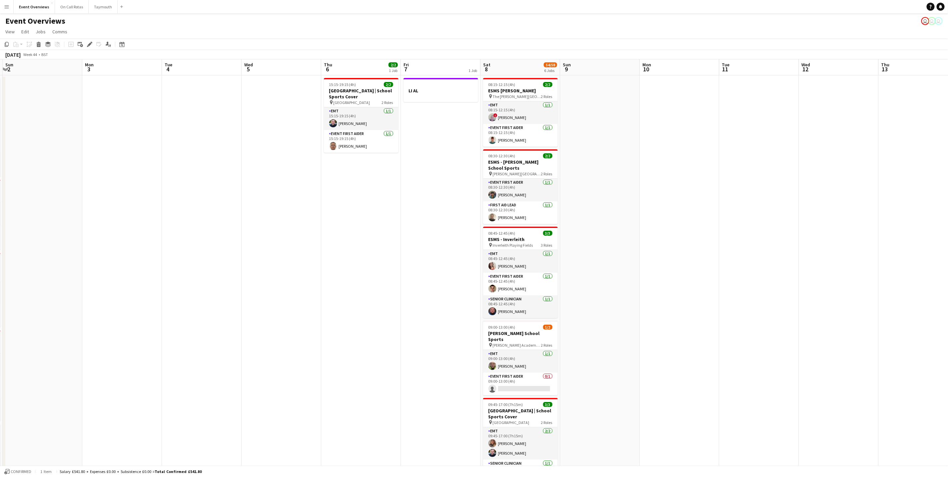
drag, startPoint x: 419, startPoint y: 169, endPoint x: 161, endPoint y: 109, distance: 264.6
click at [157, 109] on app-calendar-viewport "Thu 30 Fri 31 Sat 1 60/61 6 Jobs Sun 2 Mon 3 Tue 4 Wed 5 Thu 6 2/2 1 Job Fri 7 …" at bounding box center [474, 361] width 948 height 604
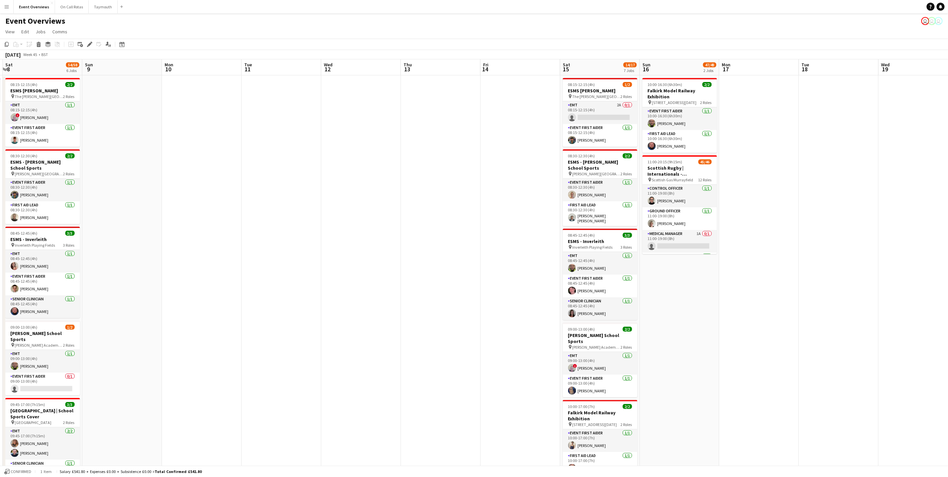
scroll to position [0, 226]
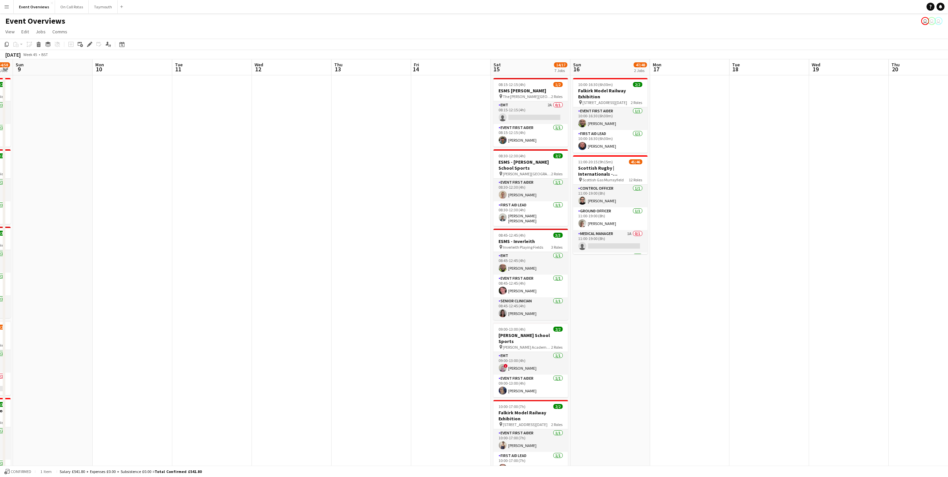
drag, startPoint x: 292, startPoint y: 168, endPoint x: 830, endPoint y: 185, distance: 538.5
click at [830, 185] on app-calendar-viewport "Thu 6 2/2 1 Job Fri 7 1 Job Sat 8 54/58 6 Jobs Sun 9 Mon 10 Tue 11 Wed 12 Thu 1…" at bounding box center [474, 361] width 948 height 604
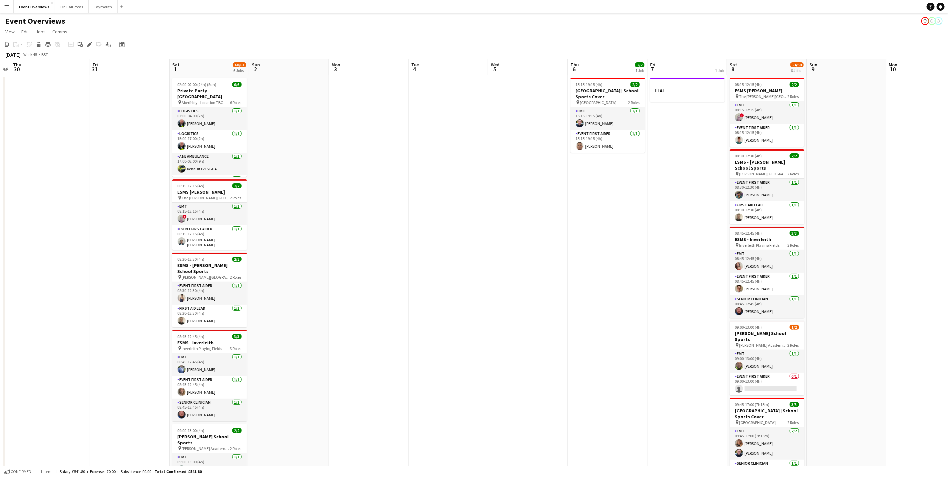
drag, startPoint x: 420, startPoint y: 188, endPoint x: 823, endPoint y: 191, distance: 403.4
click at [828, 192] on app-calendar-viewport "Wed 29 Thu 30 Fri 31 Sat 1 60/61 6 Jobs Sun 2 Mon 3 Tue 4 Wed 5 Thu 6 2/2 1 Job…" at bounding box center [474, 361] width 948 height 604
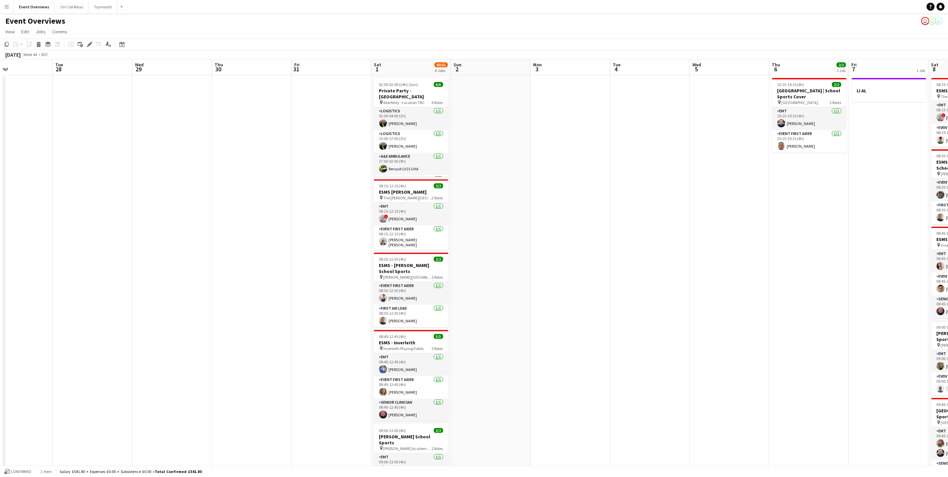
drag, startPoint x: 566, startPoint y: 229, endPoint x: 1143, endPoint y: 243, distance: 577.7
click at [948, 243] on html "Menu Boards Boards Boards All jobs Status Workforce Workforce My Workforce Recr…" at bounding box center [474, 337] width 948 height 674
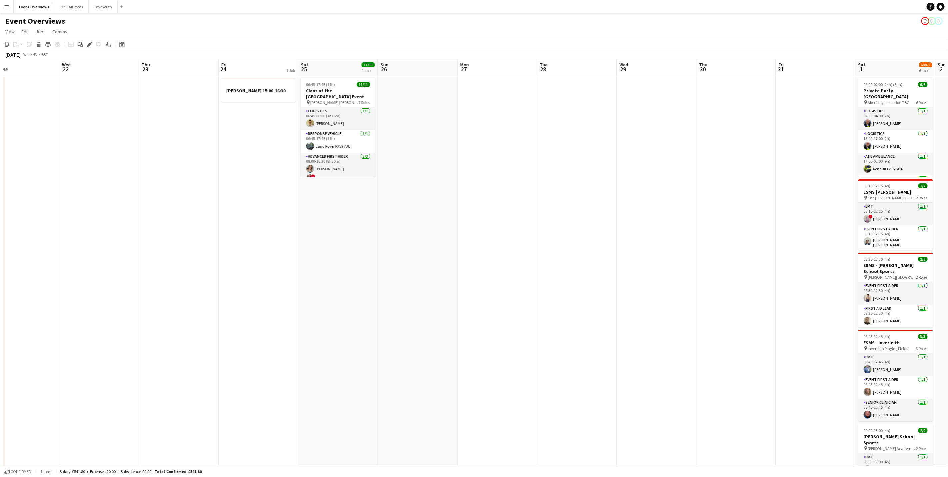
drag, startPoint x: 486, startPoint y: 259, endPoint x: 621, endPoint y: 271, distance: 135.1
click at [621, 271] on app-calendar-viewport "Sun 19 Mon 20 Tue 21 Wed 22 Thu 23 Fri 24 1 Job Sat 25 11/11 1 Job Sun 26 Mon 2…" at bounding box center [474, 361] width 948 height 604
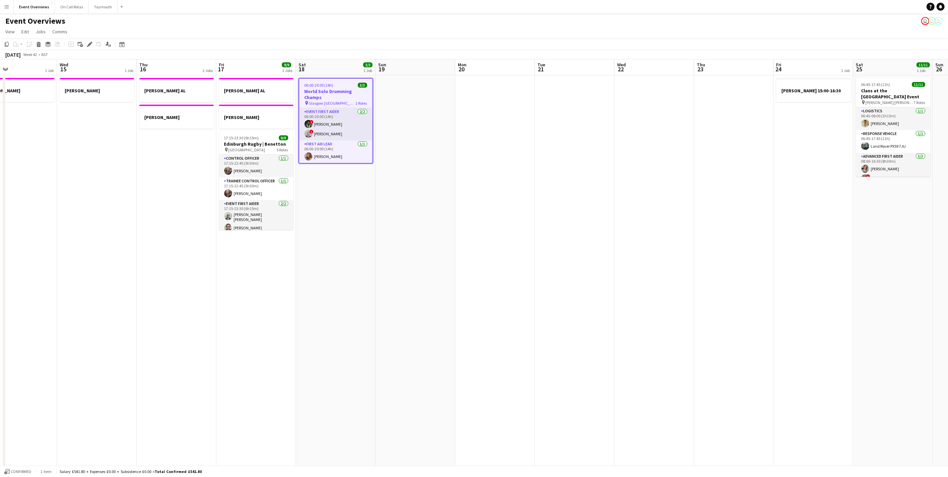
scroll to position [0, 181]
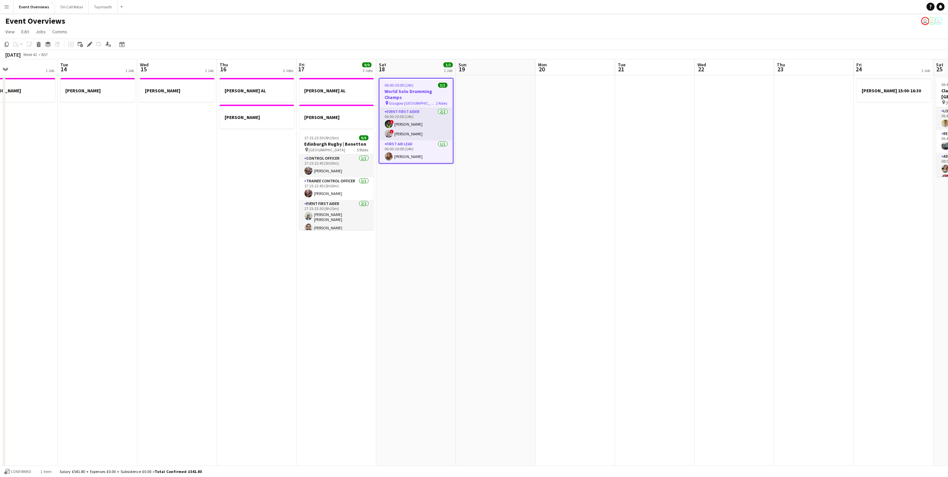
drag, startPoint x: 439, startPoint y: 239, endPoint x: 553, endPoint y: 261, distance: 116.0
click at [553, 261] on app-calendar-viewport "Sat 11 Sun 12 0/2 1 Job Mon 13 1 Job Tue 14 1 Job Wed 15 1 Job Thu 16 2 Jobs Fr…" at bounding box center [474, 361] width 948 height 604
click at [556, 260] on app-date-cell at bounding box center [575, 369] width 80 height 588
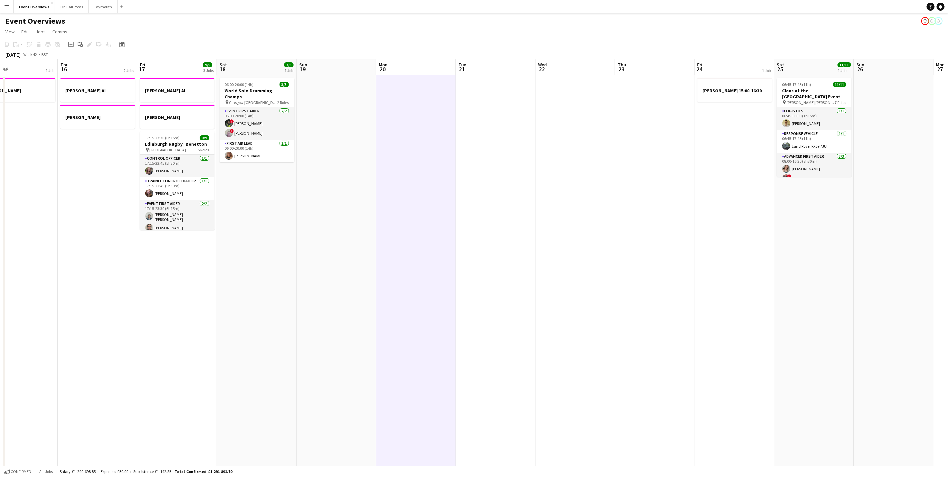
drag, startPoint x: 327, startPoint y: 240, endPoint x: 168, endPoint y: 180, distance: 170.1
click at [168, 180] on app-calendar-viewport "Sun 12 0/2 1 Job Mon 13 1 Job Tue 14 1 Job Wed 15 1 Job Thu 16 2 Jobs Fri 17 9/…" at bounding box center [474, 361] width 948 height 604
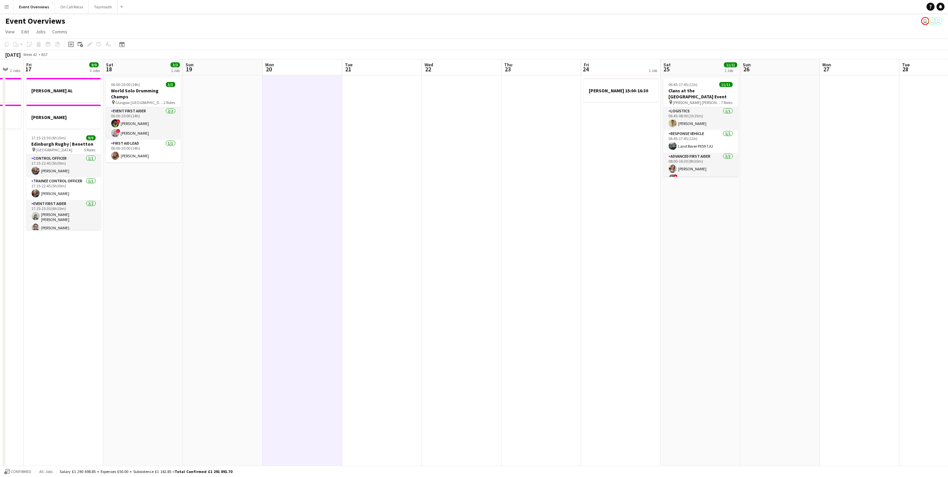
drag, startPoint x: 692, startPoint y: 247, endPoint x: 525, endPoint y: 233, distance: 168.4
click at [525, 233] on app-calendar-viewport "Tue 14 1 Job Wed 15 1 Job Thu 16 2 Jobs Fri 17 9/9 3 Jobs Sat 18 3/3 1 Job Sun …" at bounding box center [474, 361] width 948 height 604
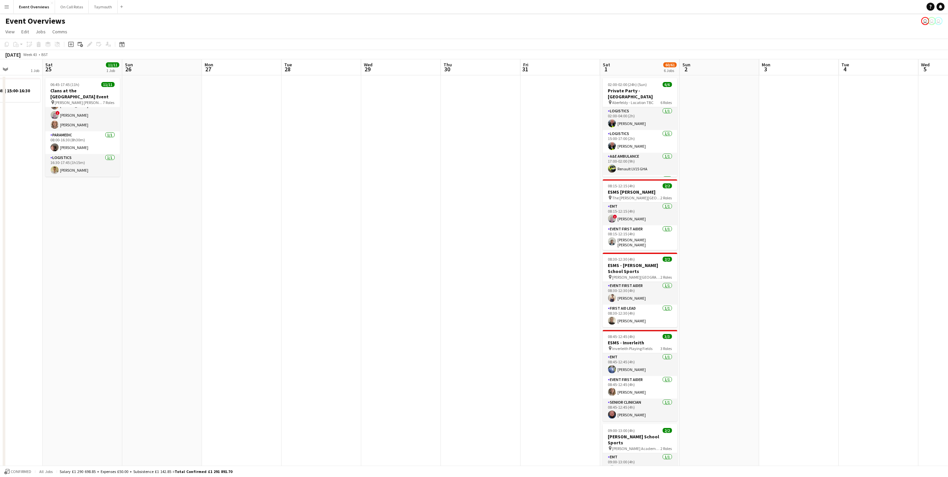
scroll to position [0, 185]
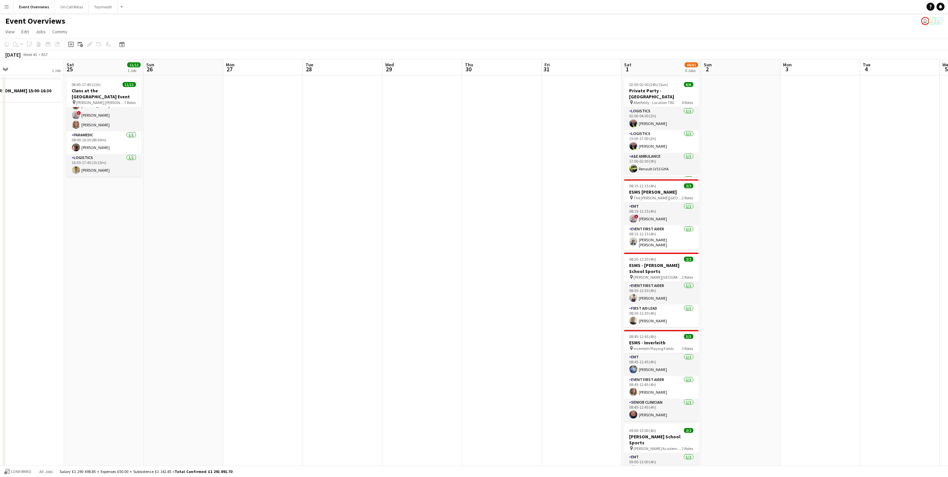
drag, startPoint x: 326, startPoint y: 209, endPoint x: 350, endPoint y: 199, distance: 26.3
click at [347, 208] on app-calendar-viewport "Wed 22 Thu 23 Fri 24 1 Job Sat 25 11/11 1 Job Sun 26 Mon 27 Tue 28 Wed 29 Thu 3…" at bounding box center [474, 361] width 948 height 604
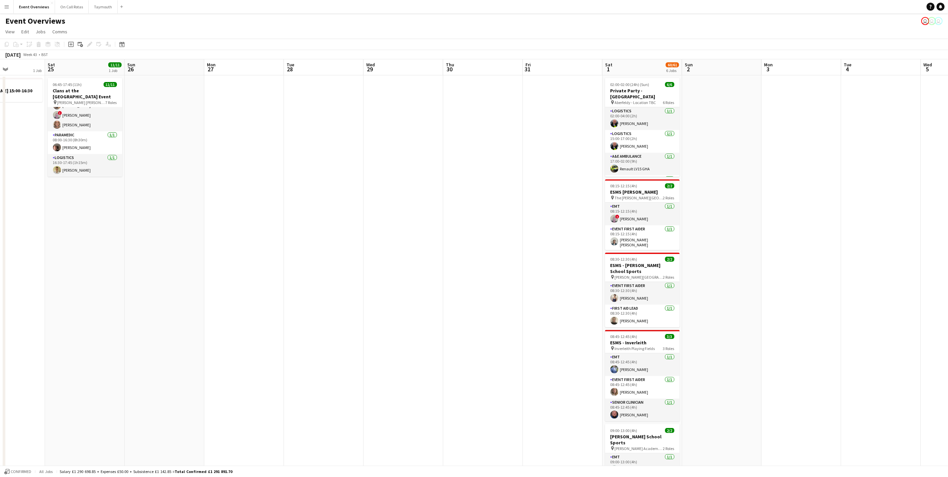
drag, startPoint x: 257, startPoint y: 232, endPoint x: 596, endPoint y: 211, distance: 339.0
click at [596, 211] on app-calendar-viewport "Wed 22 Thu 23 Fri 24 1 Job Sat 25 11/11 1 Job Sun 26 Mon 27 Tue 28 Wed 29 Thu 3…" at bounding box center [474, 361] width 948 height 604
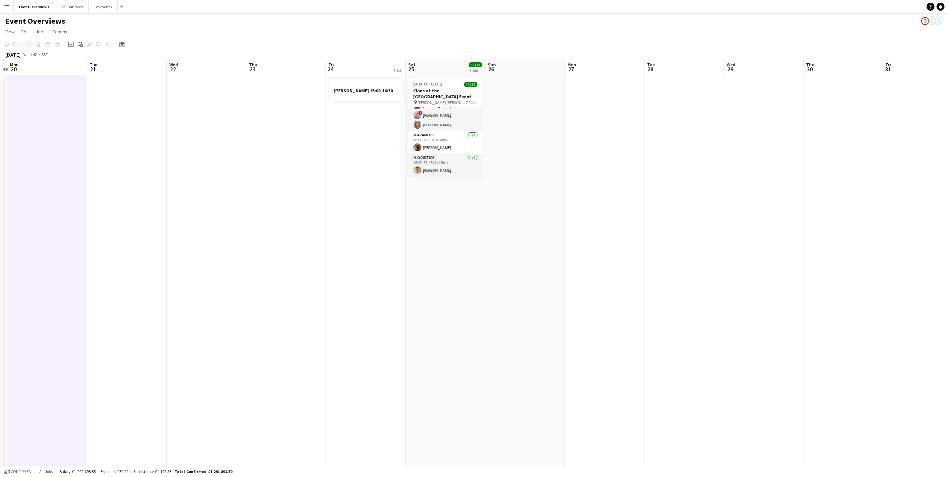
scroll to position [0, 146]
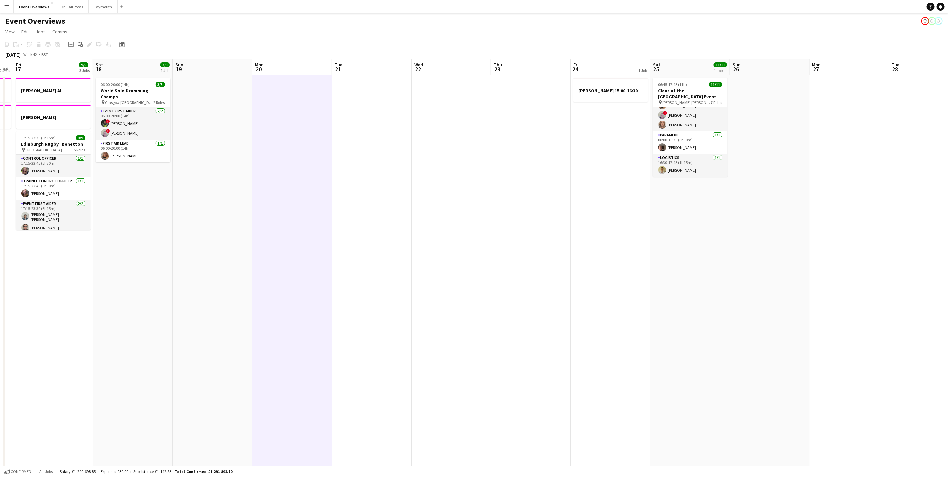
drag, startPoint x: 384, startPoint y: 298, endPoint x: 496, endPoint y: 312, distance: 112.5
click at [496, 312] on app-calendar-viewport "Wed 15 1 Job Thu 16 2 Jobs Fri 17 9/9 3 Jobs Sat 18 3/3 1 Job Sun 19 Mon 20 Tue…" at bounding box center [474, 361] width 948 height 604
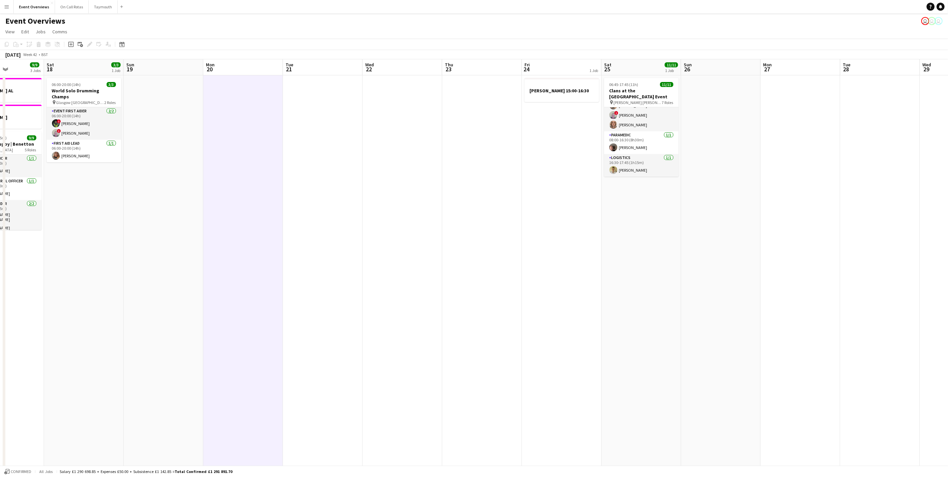
drag, startPoint x: 390, startPoint y: 292, endPoint x: 475, endPoint y: 291, distance: 84.9
click at [475, 291] on app-calendar-viewport "Wed 15 1 Job Thu 16 2 Jobs Fri 17 9/9 3 Jobs Sat 18 3/3 1 Job Sun 19 Mon 20 Tue…" at bounding box center [474, 361] width 948 height 604
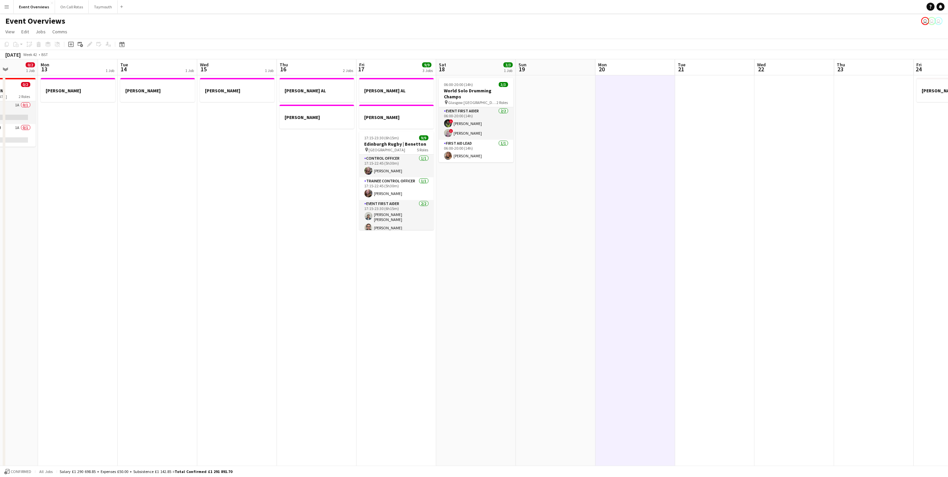
drag, startPoint x: 584, startPoint y: 332, endPoint x: 587, endPoint y: 292, distance: 40.1
click at [784, 290] on app-calendar-viewport "Fri 10 Sat 11 Sun 12 0/2 1 Job Mon 13 1 Job Tue 14 1 Job Wed 15 1 Job Thu 16 2 …" at bounding box center [474, 361] width 948 height 604
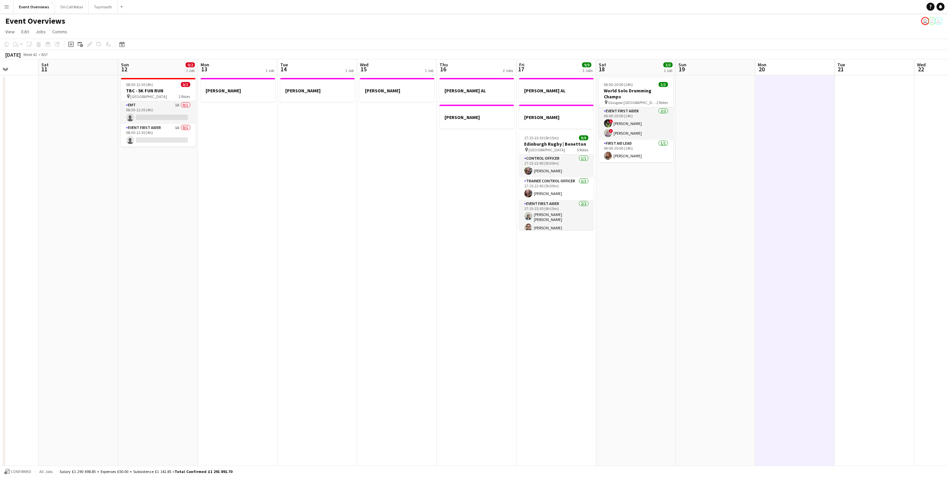
drag, startPoint x: 741, startPoint y: 254, endPoint x: 739, endPoint y: 259, distance: 5.2
click at [770, 251] on app-calendar-viewport "Wed 8 2/2 1 Job Thu 9 4/4 2 Jobs Fri 10 Sat 11 Sun 12 0/2 1 Job Mon 13 1 Job Tu…" at bounding box center [474, 361] width 948 height 604
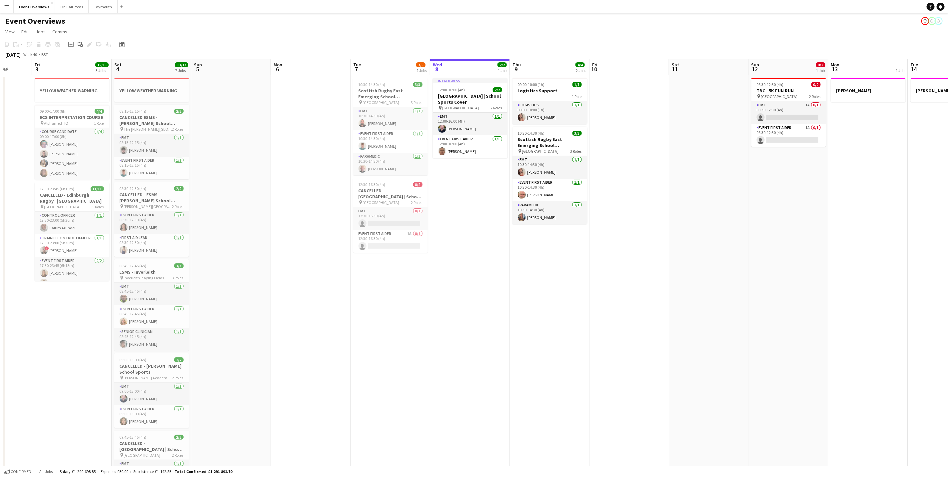
drag, startPoint x: 677, startPoint y: 247, endPoint x: 762, endPoint y: 254, distance: 85.9
click at [804, 241] on app-calendar-viewport "Tue 30 Wed 1 Thu 2 Fri 3 15/15 3 Jobs Sat 4 13/13 7 Jobs Sun 5 Mon 6 Tue 7 3/5 …" at bounding box center [474, 361] width 948 height 604
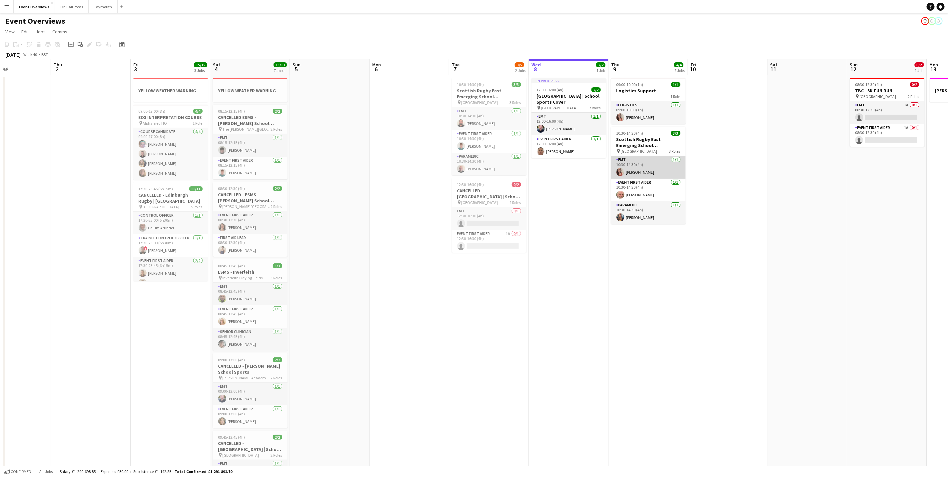
click at [644, 173] on app-card-role "EMT 1/1 10:30-14:30 (4h) Hannah Smith" at bounding box center [648, 167] width 75 height 23
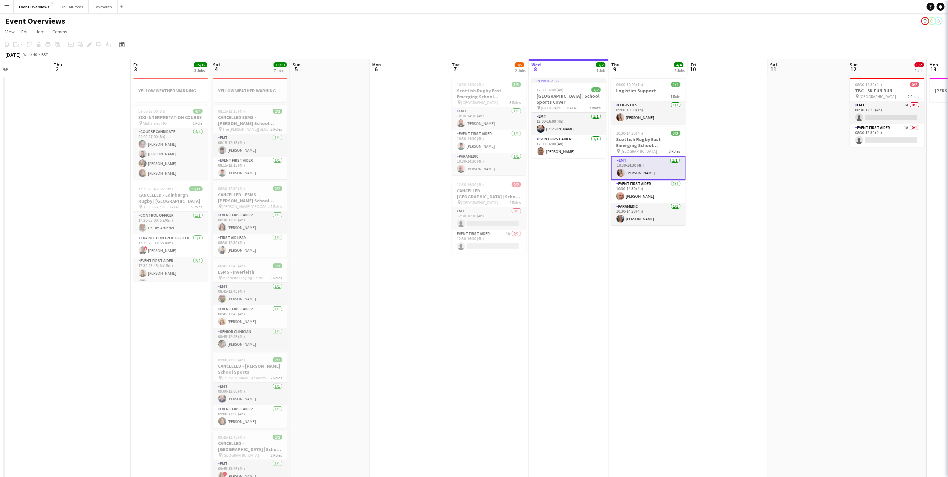
click at [647, 144] on h3 "Scottish Rugby East Emerging School Championships | [GEOGRAPHIC_DATA]" at bounding box center [648, 142] width 75 height 12
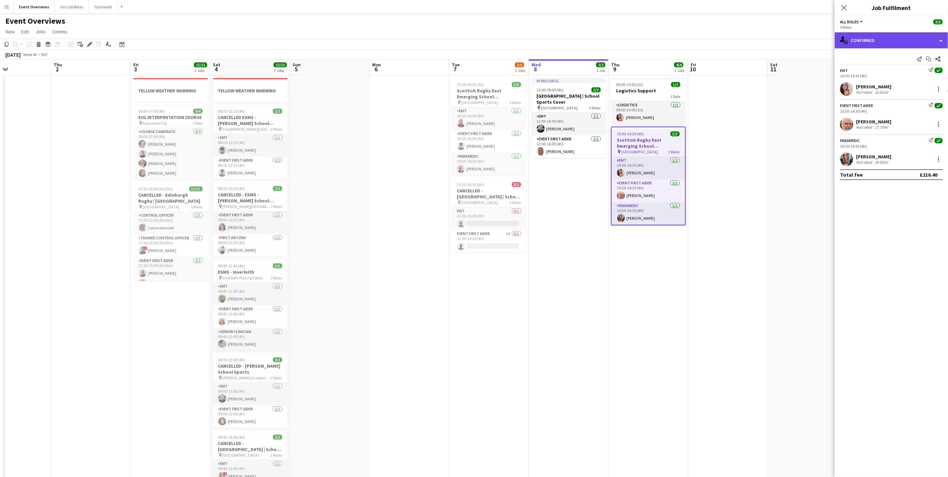
click at [872, 36] on div "single-neutral-actions-check-2 Confirmed" at bounding box center [890, 40] width 113 height 16
click at [901, 70] on div "pen-write Job Details" at bounding box center [913, 69] width 66 height 13
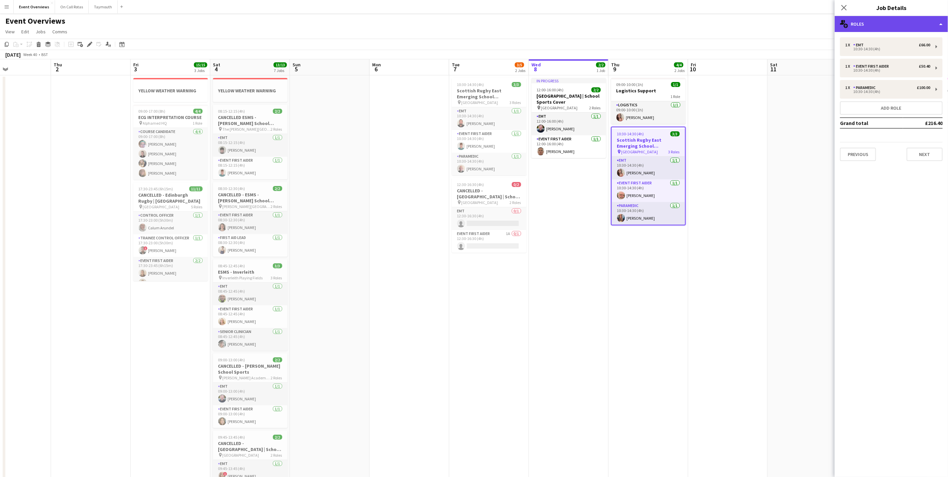
click at [894, 21] on div "multiple-users-add Roles" at bounding box center [890, 24] width 113 height 16
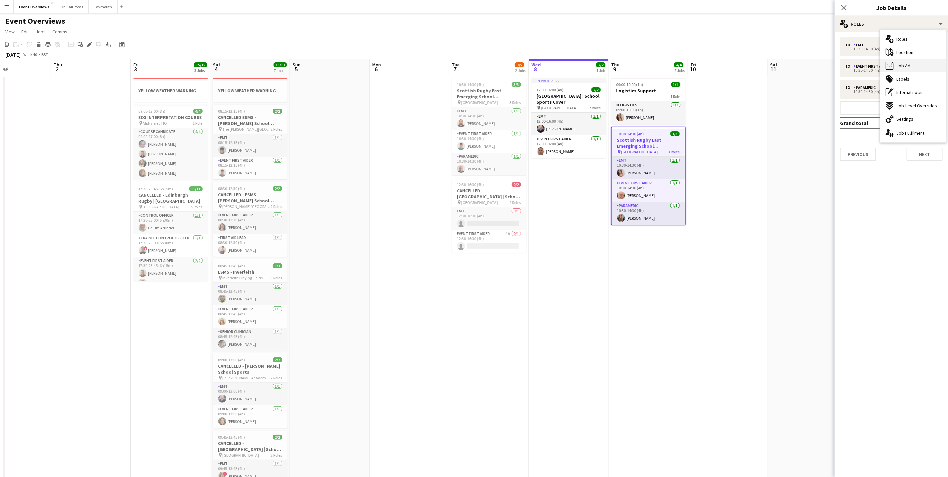
click at [902, 61] on div "ads-window Job Ad" at bounding box center [913, 65] width 66 height 13
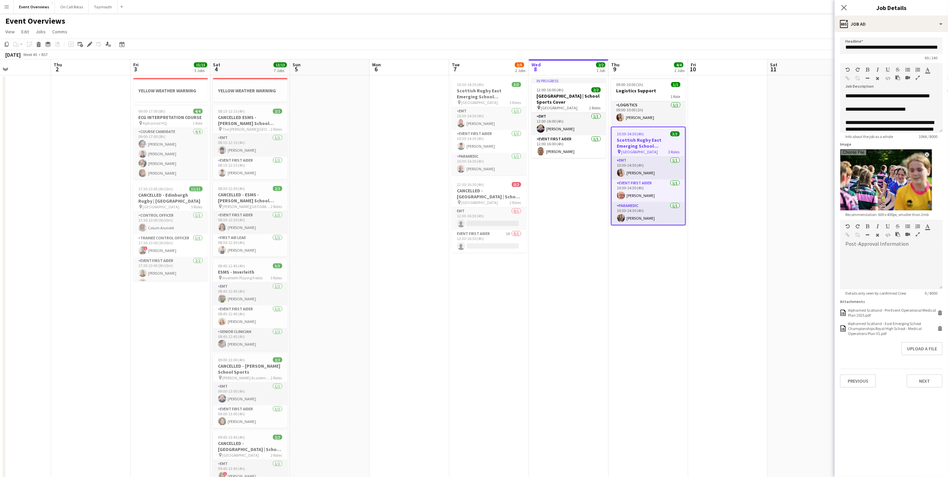
click at [838, 4] on div "Close pop-in" at bounding box center [843, 7] width 19 height 15
click at [841, 5] on icon at bounding box center [843, 7] width 6 height 6
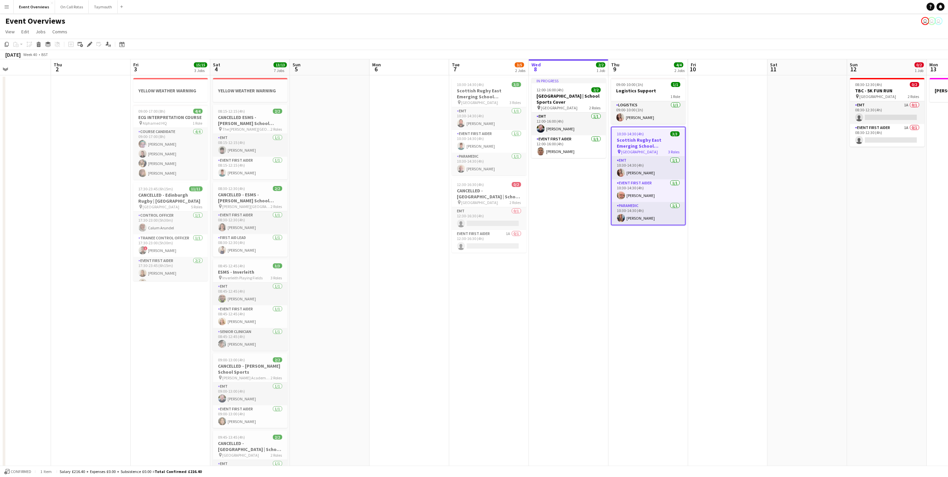
scroll to position [0, 223]
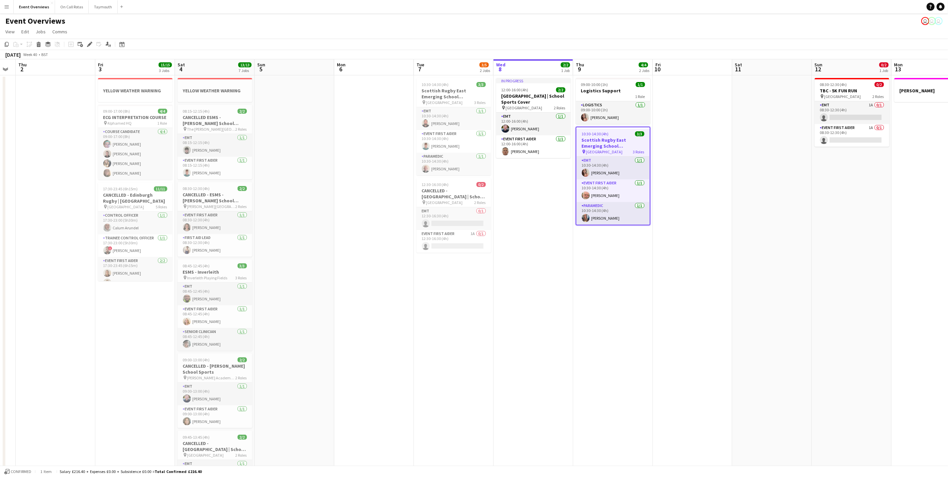
drag, startPoint x: 729, startPoint y: 404, endPoint x: 693, endPoint y: 400, distance: 36.8
click at [693, 400] on app-calendar-viewport "Mon 29 Tue 30 Wed 1 Thu 2 Fri 3 15/15 3 Jobs Sat 4 13/13 7 Jobs Sun 5 Mon 6 Tue…" at bounding box center [474, 361] width 948 height 604
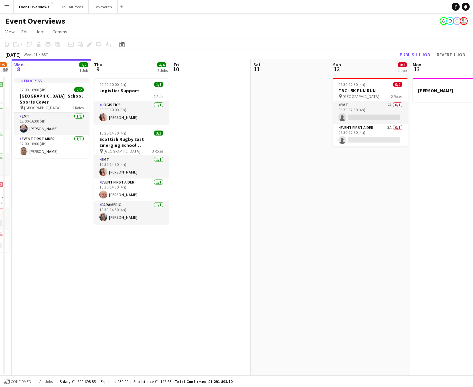
drag, startPoint x: 378, startPoint y: 275, endPoint x: 151, endPoint y: 244, distance: 229.3
click at [151, 244] on app-calendar-viewport "Sun 5 Mon 6 Tue 7 3/5 2 Jobs Wed 8 2/2 1 Job Thu 9 4/4 2 Jobs Fri 10 Sat 11 Sun…" at bounding box center [236, 217] width 473 height 316
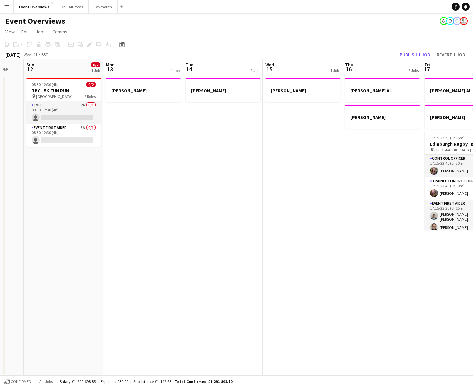
drag, startPoint x: 332, startPoint y: 248, endPoint x: 77, endPoint y: 270, distance: 256.1
click at [77, 270] on app-calendar-viewport "Thu 9 4/4 2 Jobs Fri 10 Sat 11 Sun 12 0/2 1 Job Mon 13 1 Job Tue 14 1 Job Wed 1…" at bounding box center [236, 217] width 473 height 316
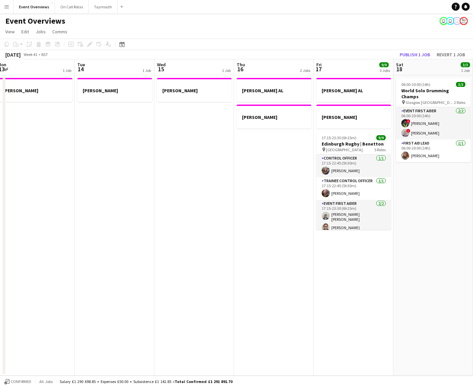
scroll to position [0, 217]
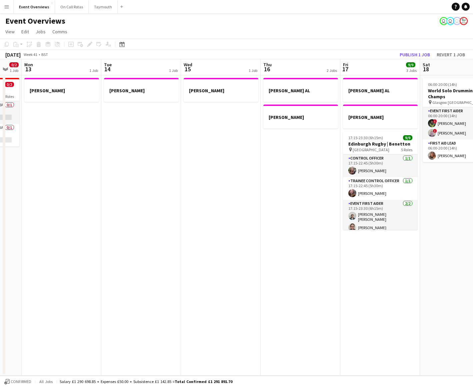
click at [95, 266] on app-calendar-viewport "Fri 10 Sat 11 Sun 12 0/2 1 Job Mon 13 1 Job Tue 14 1 Job Wed 15 1 Job Thu 16 2 …" at bounding box center [236, 217] width 473 height 316
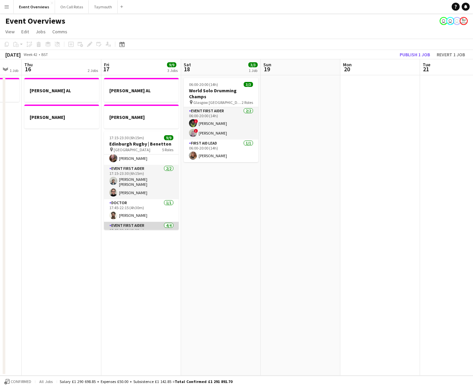
scroll to position [0, 0]
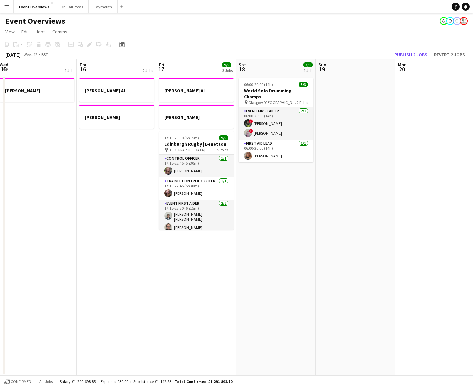
drag, startPoint x: 225, startPoint y: 240, endPoint x: 361, endPoint y: 249, distance: 136.2
click at [472, 261] on html "Menu Boards Boards Boards All jobs Status Workforce Workforce My Workforce Recr…" at bounding box center [236, 193] width 473 height 387
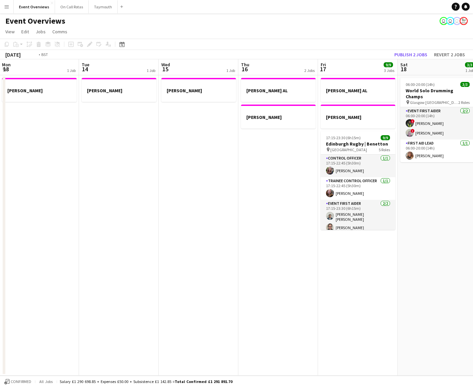
click at [348, 257] on app-calendar-viewport "Sat 11 Sun 12 0/2 1 Job Mon 13 1 Job Tue 14 1 Job Wed 15 1 Job Thu 16 2 Jobs Fr…" at bounding box center [236, 217] width 473 height 316
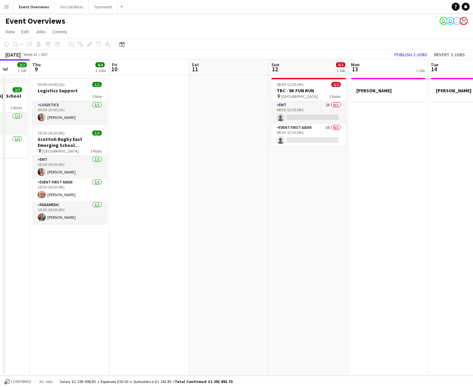
drag, startPoint x: 150, startPoint y: 232, endPoint x: 584, endPoint y: 280, distance: 436.3
click at [472, 280] on html "Menu Boards Boards Boards All jobs Status Workforce Workforce My Workforce Recr…" at bounding box center [236, 193] width 473 height 387
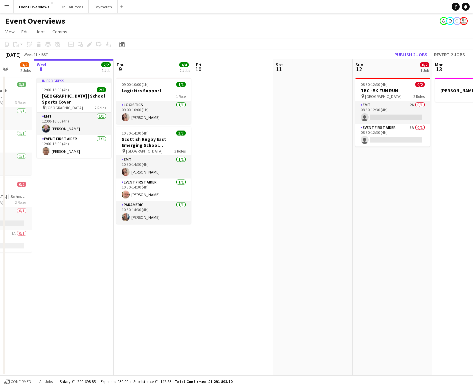
drag, startPoint x: 386, startPoint y: 243, endPoint x: 397, endPoint y: 244, distance: 11.4
click at [397, 244] on app-calendar-viewport "Sun 5 Mon 6 Tue 7 3/5 2 Jobs Wed 8 2/2 1 Job Thu 9 4/4 2 Jobs Fri 10 Sat 11 Sun…" at bounding box center [236, 217] width 473 height 316
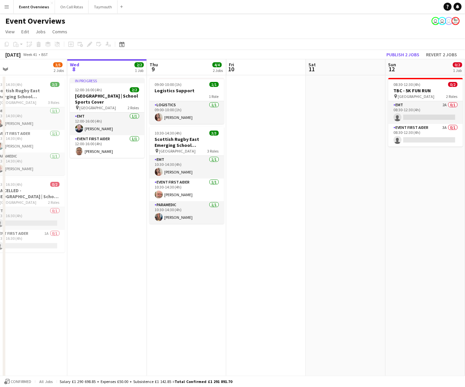
scroll to position [0, 252]
drag, startPoint x: 375, startPoint y: 245, endPoint x: 315, endPoint y: 241, distance: 60.1
click at [315, 241] on app-calendar-viewport "Sat 4 13/13 7 Jobs Sun 5 Mon 6 Tue 7 3/5 2 Jobs Wed 8 2/2 1 Job Thu 9 4/4 2 Job…" at bounding box center [232, 331] width 465 height 545
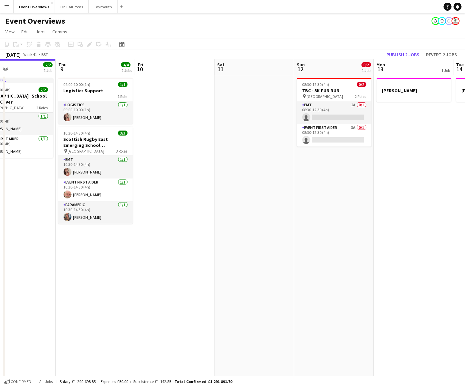
scroll to position [0, 191]
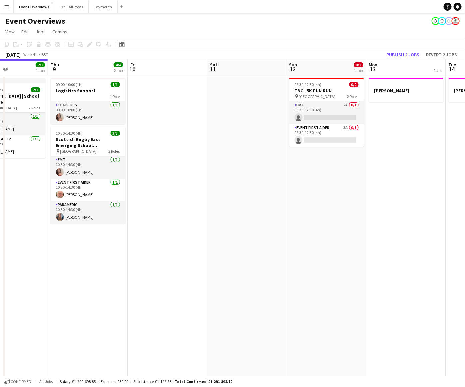
drag, startPoint x: 437, startPoint y: 251, endPoint x: 339, endPoint y: 250, distance: 97.9
click at [339, 250] on app-calendar-viewport "Mon 6 Tue 7 3/5 2 Jobs Wed 8 2/2 1 Job Thu 9 4/4 2 Jobs Fri 10 Sat 11 Sun 12 0/…" at bounding box center [232, 331] width 465 height 545
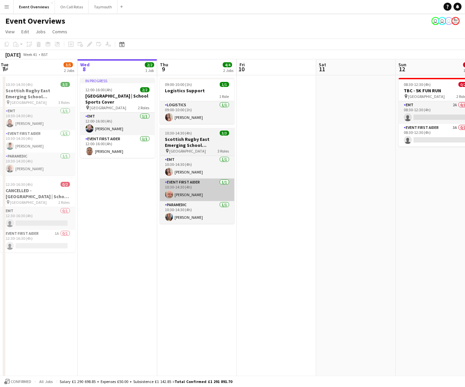
drag, startPoint x: 204, startPoint y: 205, endPoint x: 273, endPoint y: 183, distance: 72.4
click at [384, 220] on app-calendar-viewport "Sun 5 Mon 6 Tue 7 3/5 2 Jobs Wed 8 2/2 1 Job Thu 9 4/4 2 Jobs Fri 10 Sat 11 Sun…" at bounding box center [232, 331] width 465 height 545
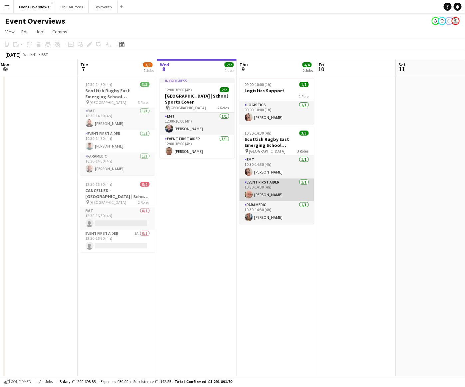
scroll to position [0, 162]
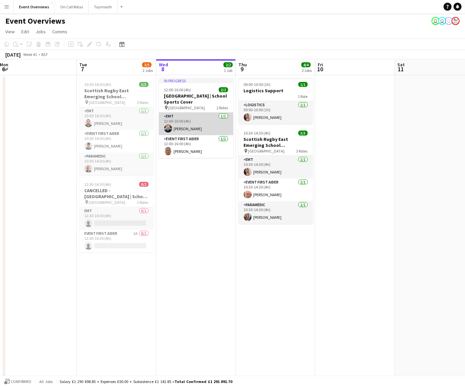
click at [179, 122] on app-card-role "EMT 1/1 12:00-16:00 (4h) Ewan Whytock" at bounding box center [196, 124] width 75 height 23
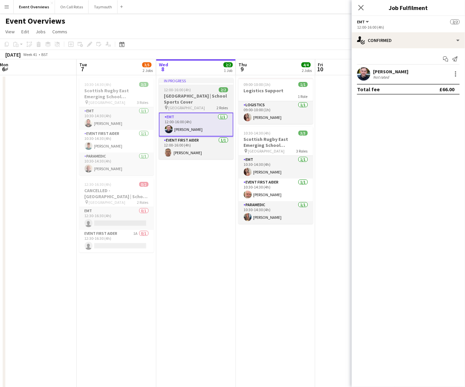
click at [179, 103] on h3 "[GEOGRAPHIC_DATA] | School Sports Cover" at bounding box center [196, 99] width 75 height 12
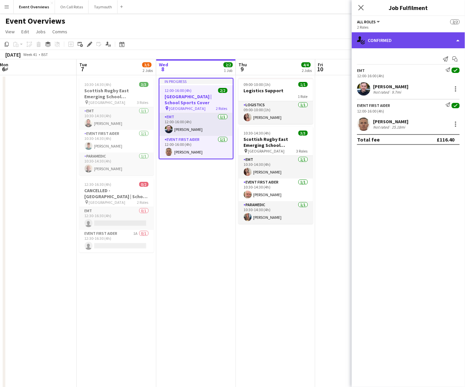
click at [427, 47] on div "single-neutral-actions-check-2 Confirmed" at bounding box center [408, 40] width 113 height 16
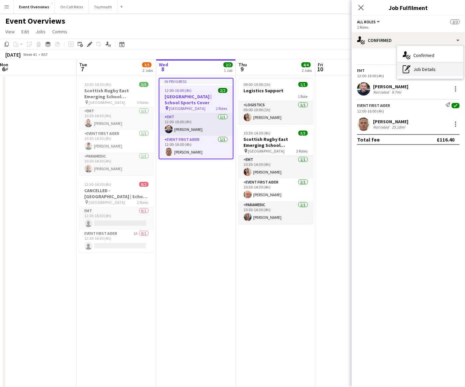
click at [427, 71] on div "pen-write Job Details" at bounding box center [430, 69] width 66 height 13
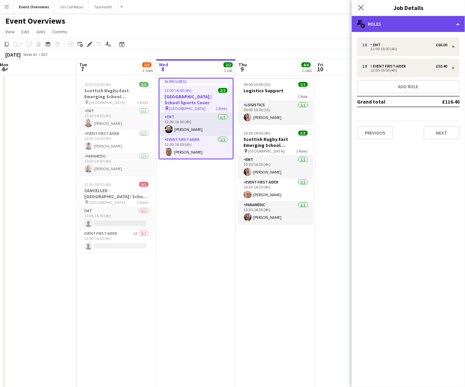
click at [421, 26] on div "multiple-users-add Roles" at bounding box center [408, 24] width 113 height 16
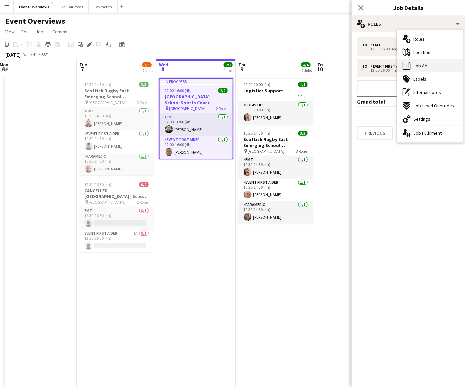
click at [421, 67] on span "Job Ad" at bounding box center [420, 66] width 14 height 6
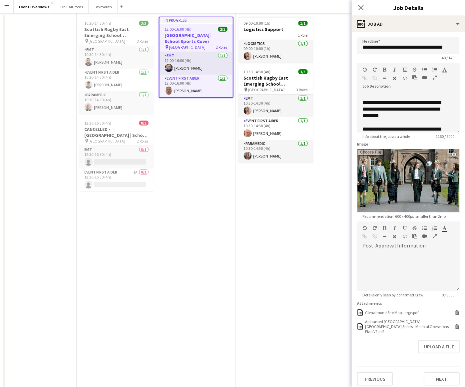
scroll to position [200, 0]
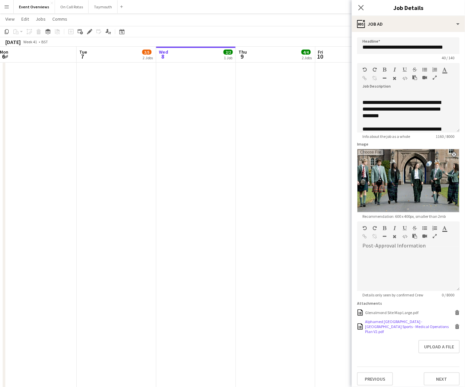
click at [394, 321] on div "Alphamed Scotland - Glenalmond College Sports - Medical Operations Plan V2.pdf" at bounding box center [409, 326] width 88 height 15
click at [361, 10] on icon "Close pop-in" at bounding box center [361, 7] width 6 height 6
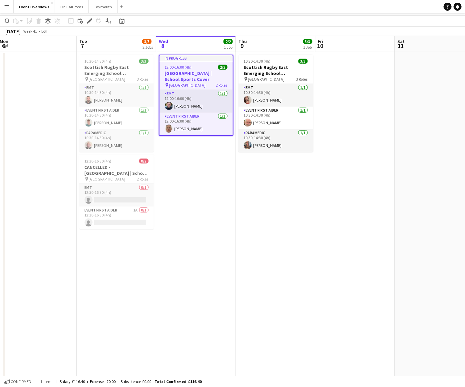
scroll to position [0, 0]
